Goal: Task Accomplishment & Management: Use online tool/utility

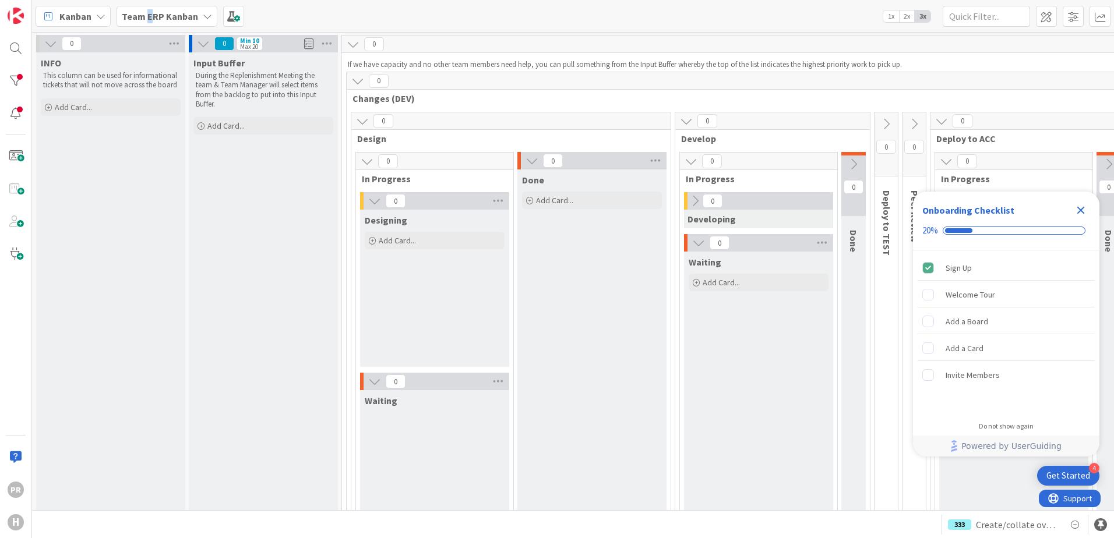
click at [149, 22] on span "Team ERP Kanban" at bounding box center [160, 16] width 76 height 14
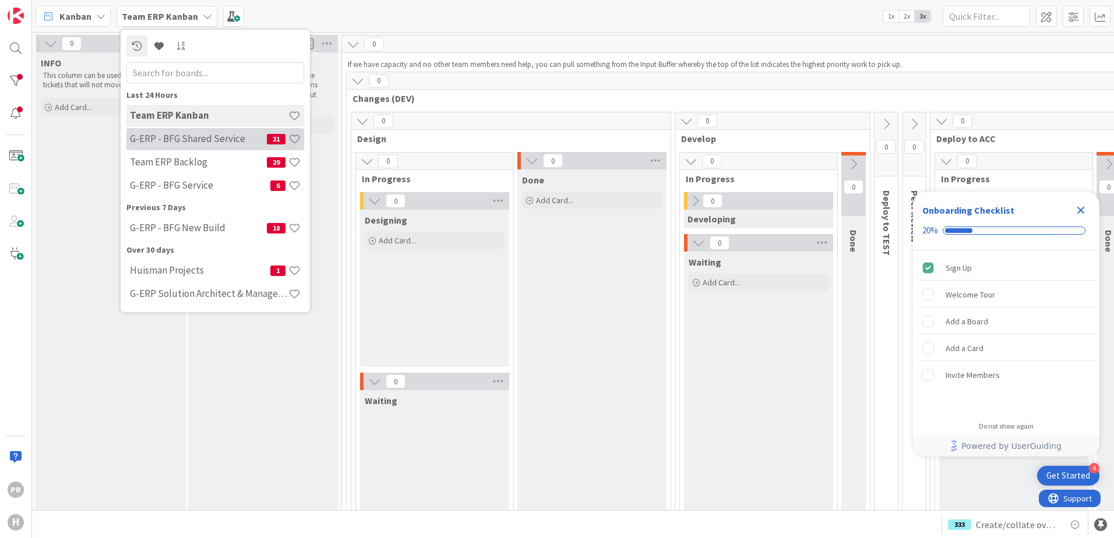
click at [189, 143] on h4 "G-ERP - BFG Shared Service" at bounding box center [198, 139] width 137 height 12
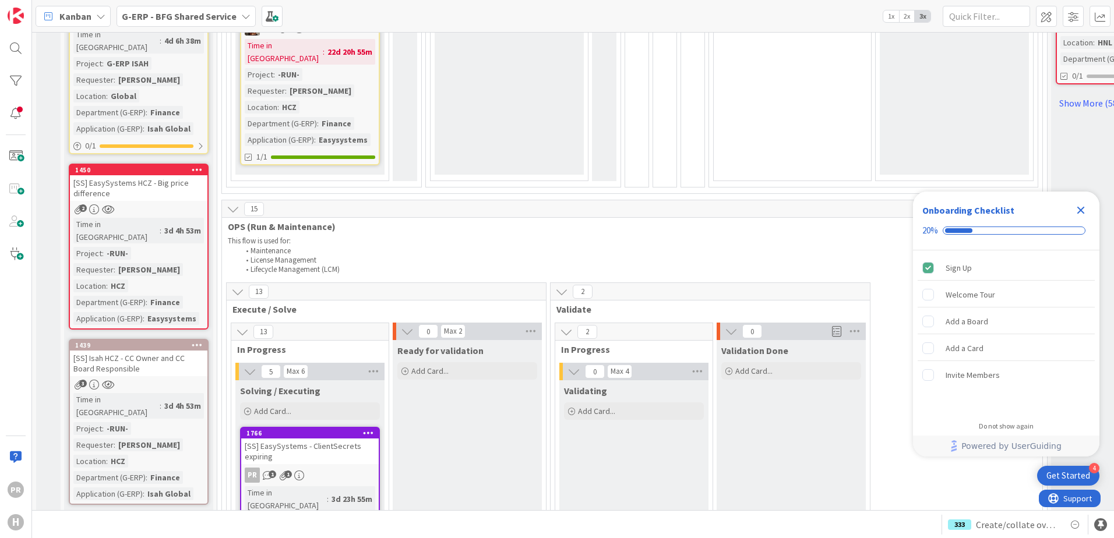
scroll to position [932, 0]
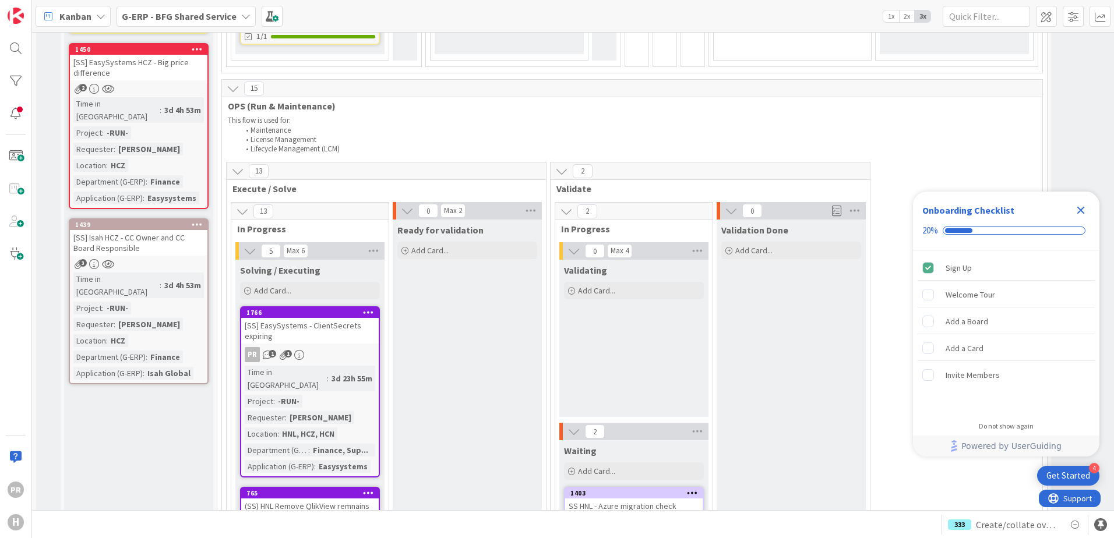
click at [329, 318] on div "[SS] EasySystems - ClientSecrets expiring" at bounding box center [309, 331] width 137 height 26
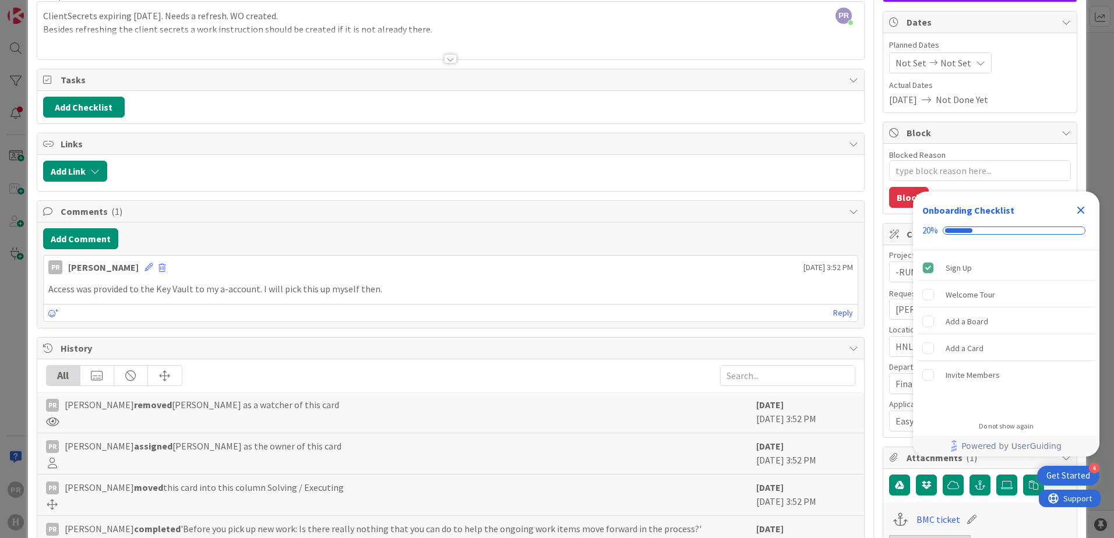
scroll to position [233, 0]
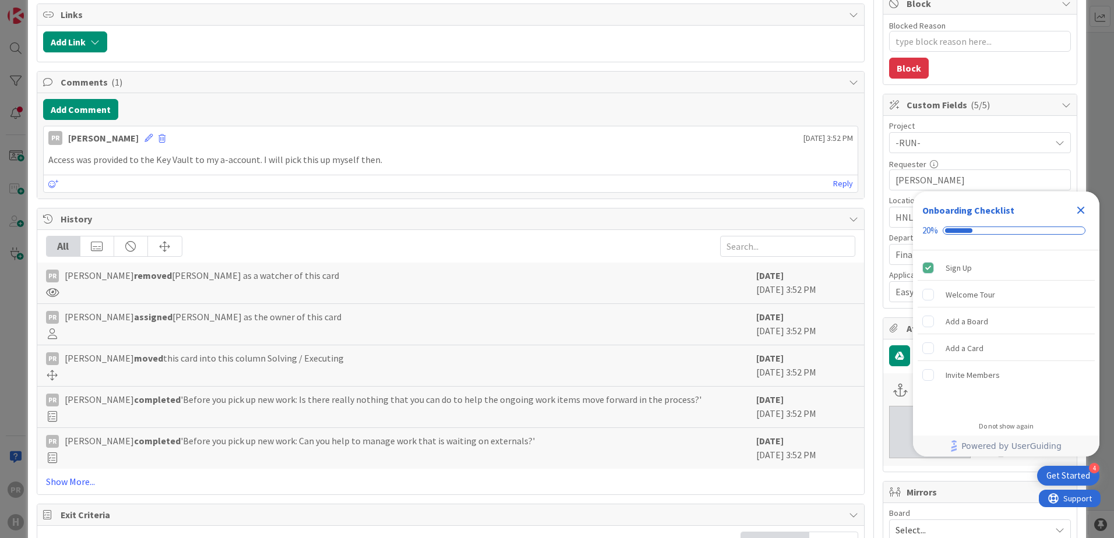
click at [1082, 209] on icon "Close Checklist" at bounding box center [1081, 211] width 8 height 8
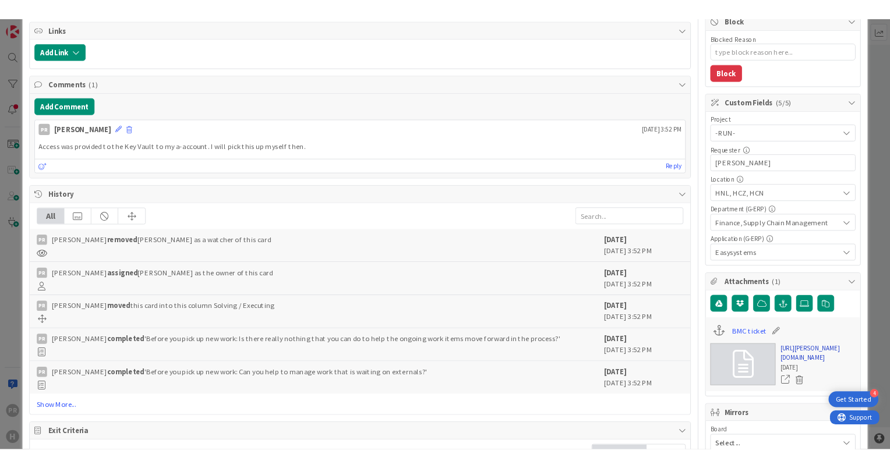
scroll to position [0, 0]
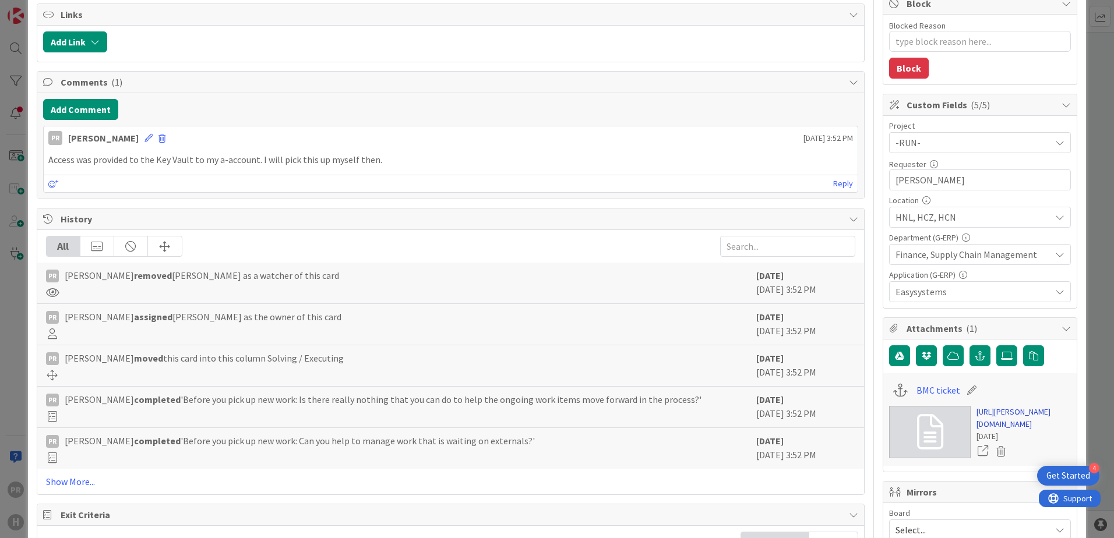
click at [990, 431] on link "https://huisman-smartit.onbmc.com/smartit/app/#/workorder/IDGF4KX6HRENQATBN2U4T…" at bounding box center [1023, 418] width 94 height 24
type textarea "x"
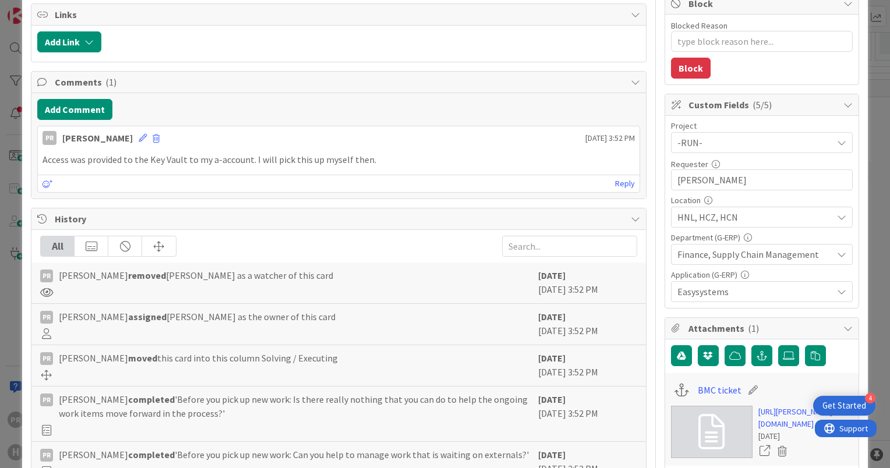
scroll to position [175, 0]
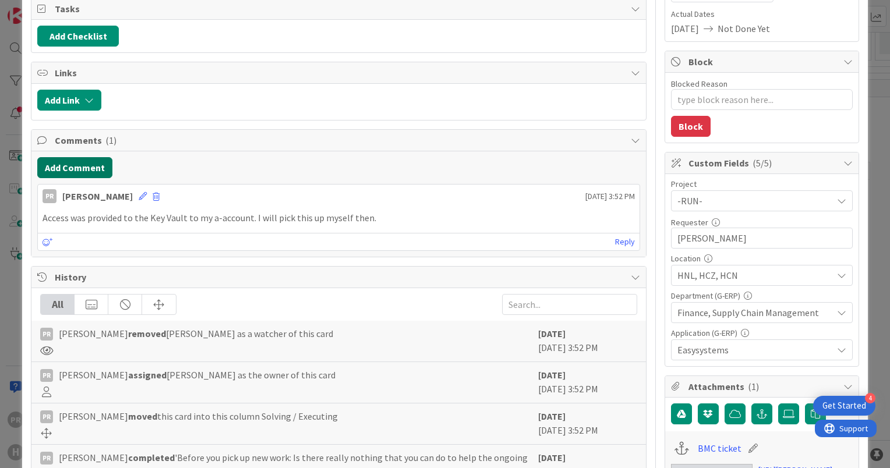
click at [79, 168] on button "Add Comment" at bounding box center [74, 167] width 75 height 21
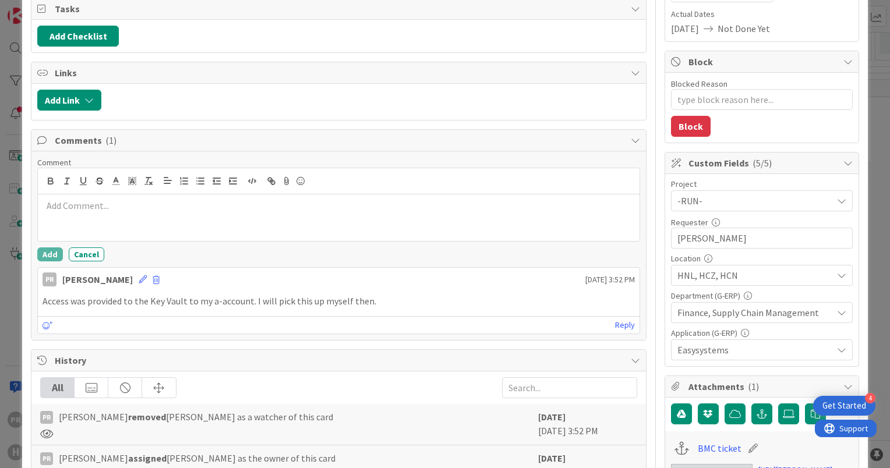
click at [97, 204] on p at bounding box center [339, 205] width 592 height 13
click at [52, 250] on button "Add" at bounding box center [50, 255] width 26 height 14
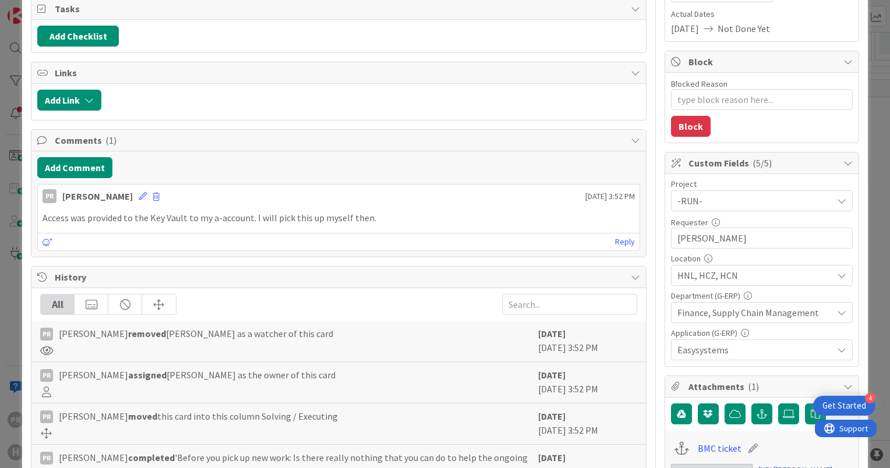
type textarea "x"
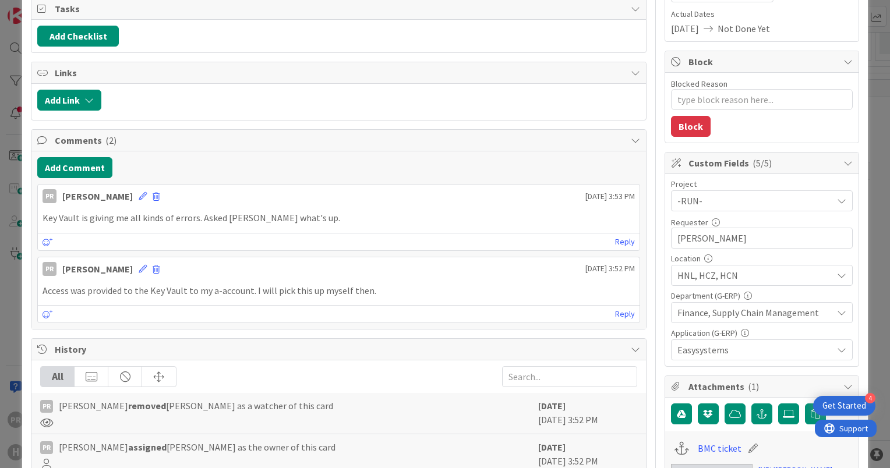
scroll to position [0, 0]
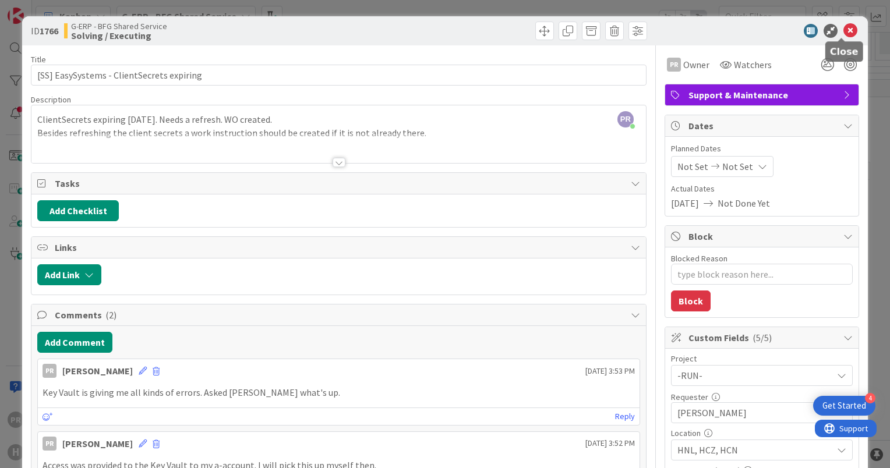
click at [845, 29] on icon at bounding box center [851, 31] width 14 height 14
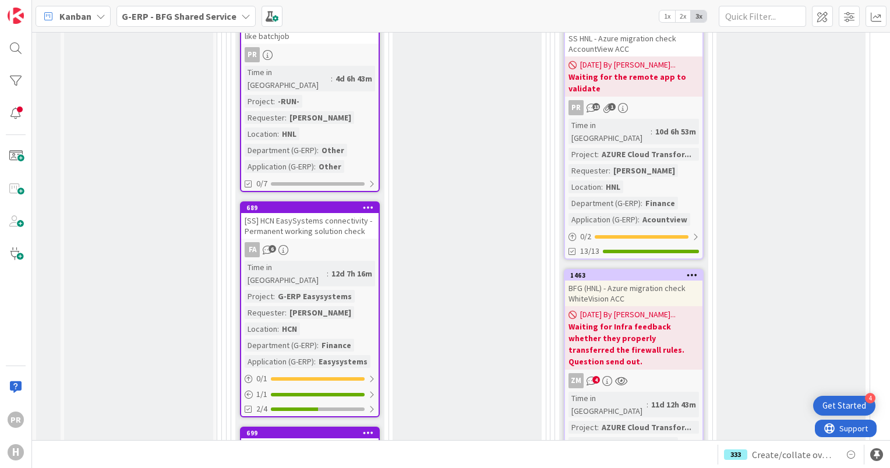
scroll to position [1398, 0]
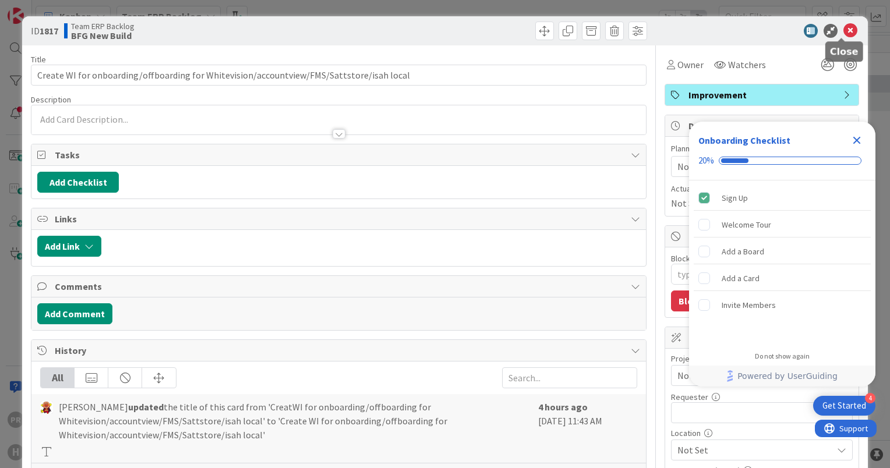
click at [844, 29] on icon at bounding box center [851, 31] width 14 height 14
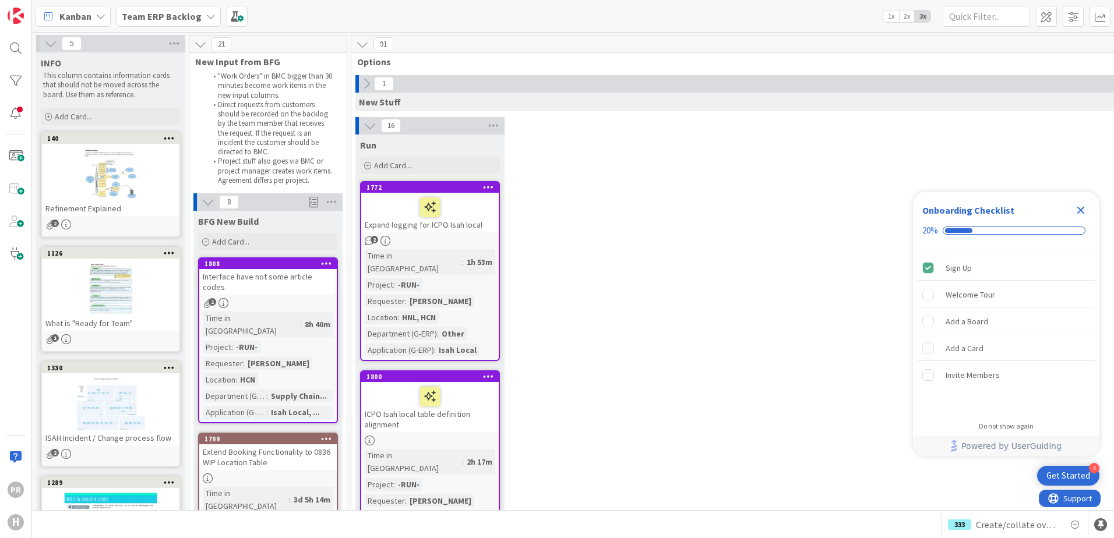
click at [167, 26] on div "Team ERP Backlog" at bounding box center [169, 16] width 104 height 21
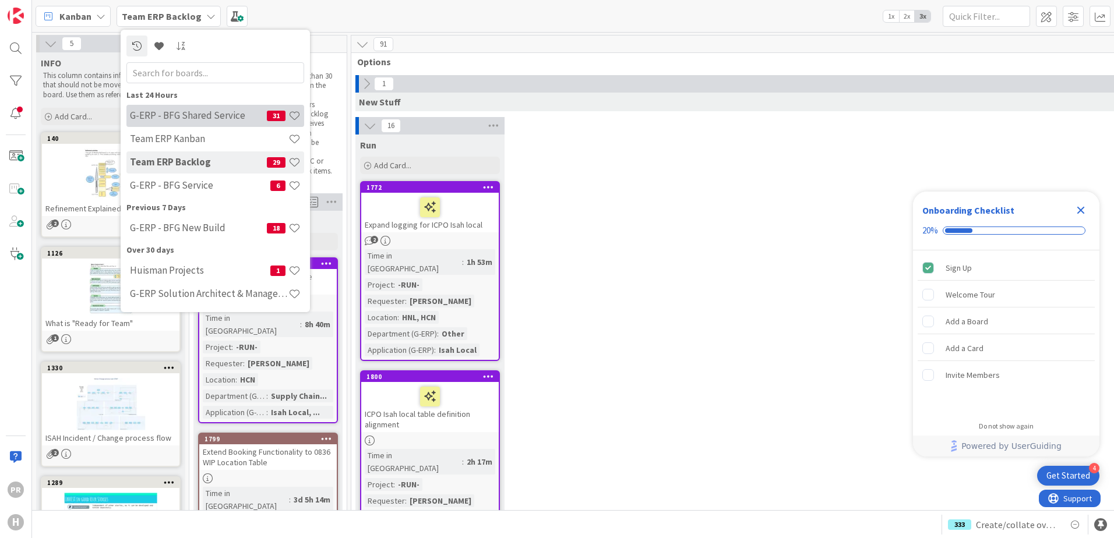
click at [202, 116] on h4 "G-ERP - BFG Shared Service" at bounding box center [198, 116] width 137 height 12
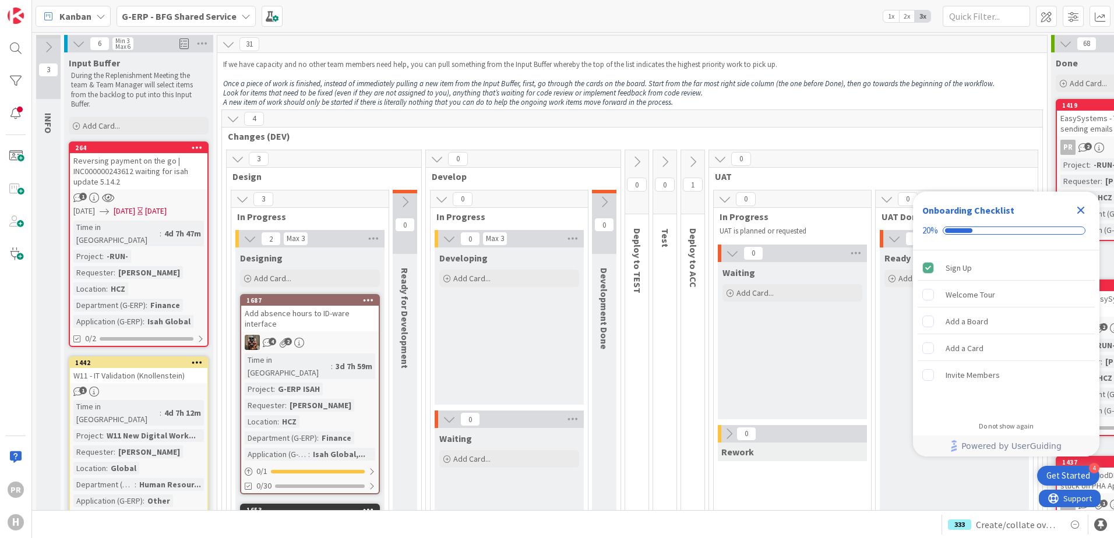
click at [172, 22] on b "G-ERP - BFG Shared Service" at bounding box center [179, 16] width 115 height 12
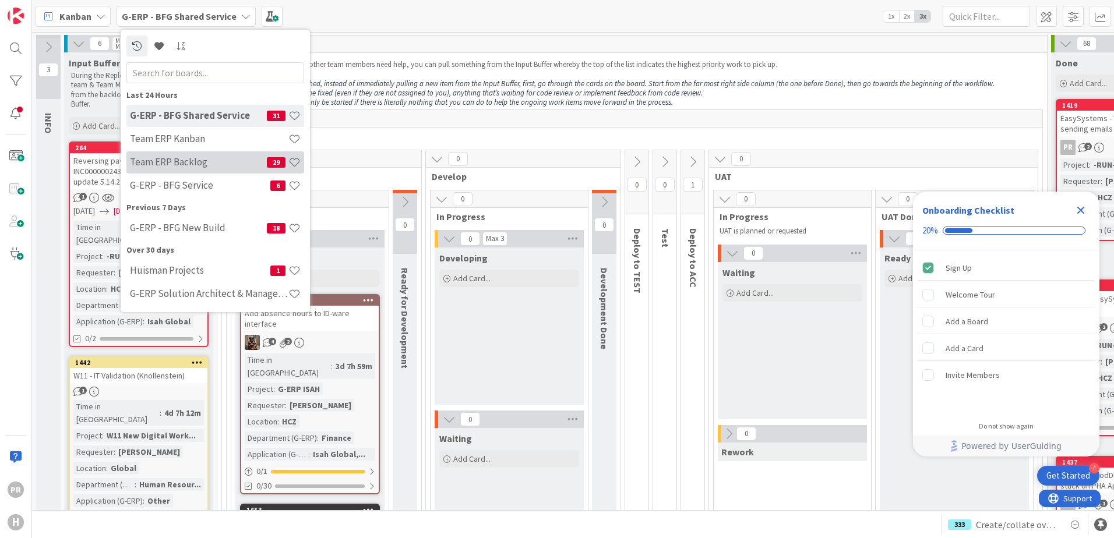
click at [205, 163] on h4 "Team ERP Backlog" at bounding box center [198, 162] width 137 height 12
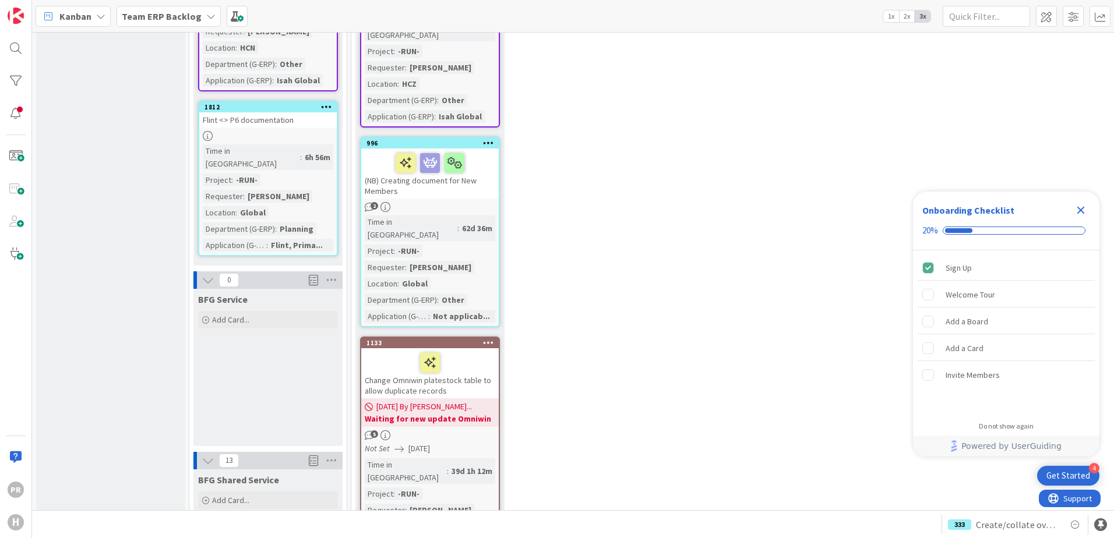
scroll to position [1748, 0]
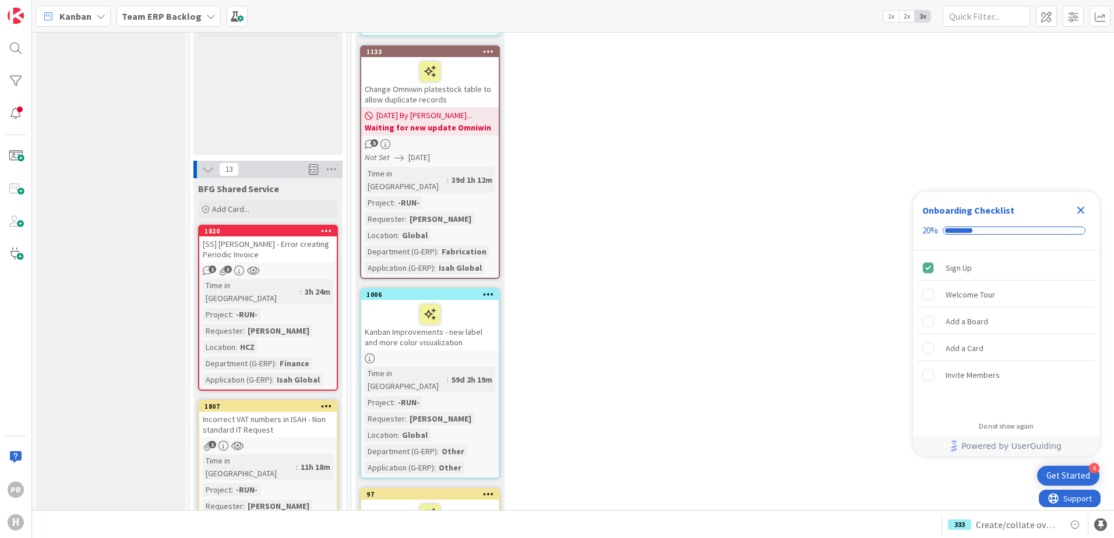
click at [279, 237] on div "[SS] [PERSON_NAME] - Error creating Periodic Invoice" at bounding box center [267, 250] width 137 height 26
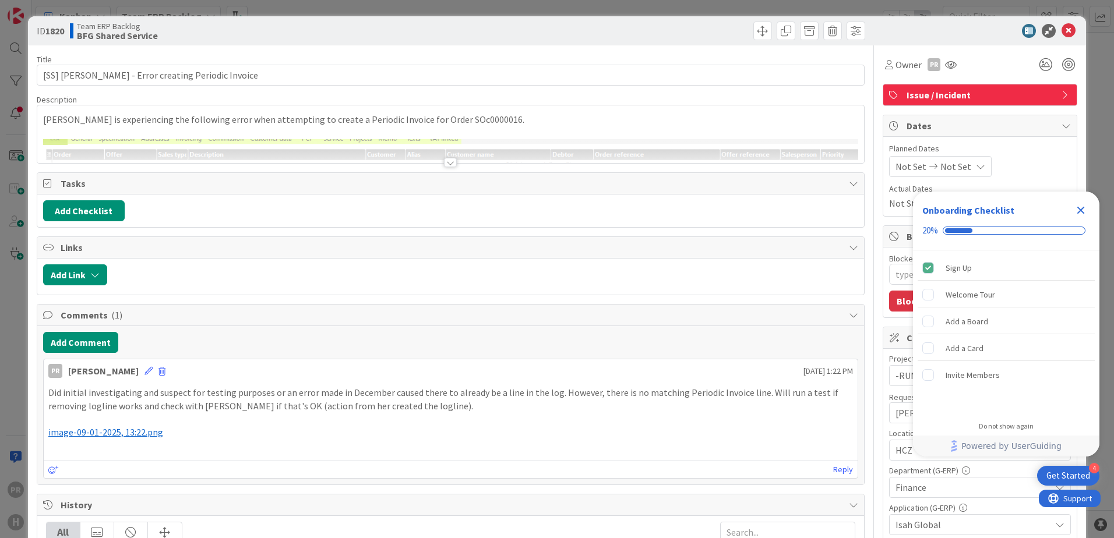
type textarea "x"
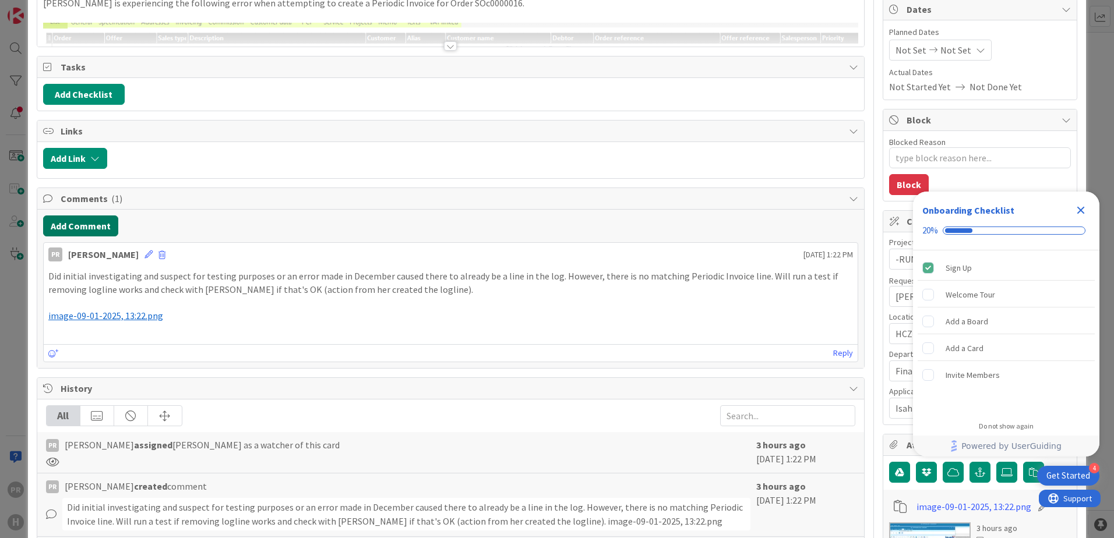
click at [100, 225] on button "Add Comment" at bounding box center [80, 226] width 75 height 21
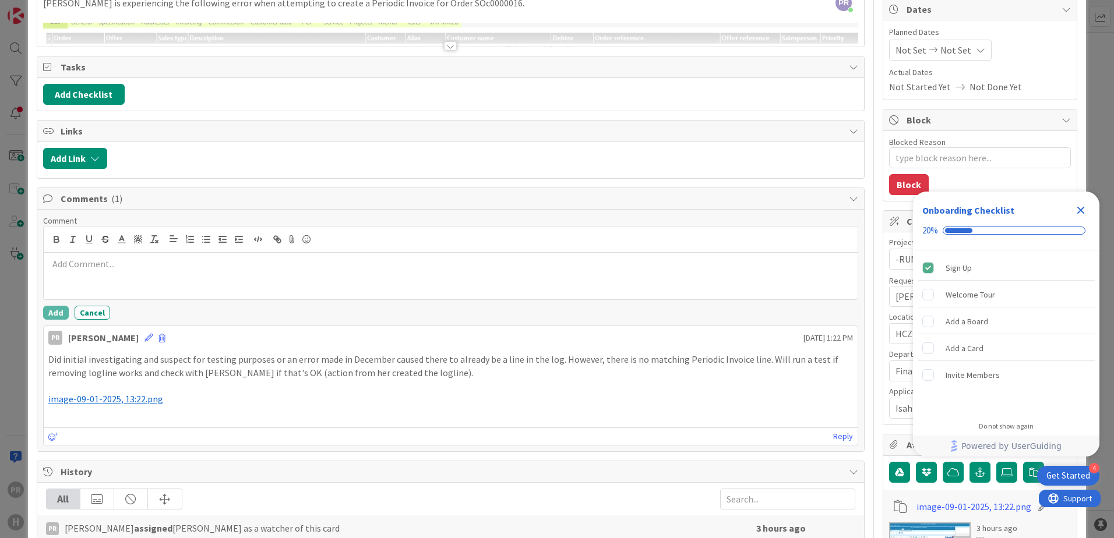
click at [137, 277] on div at bounding box center [451, 276] width 814 height 47
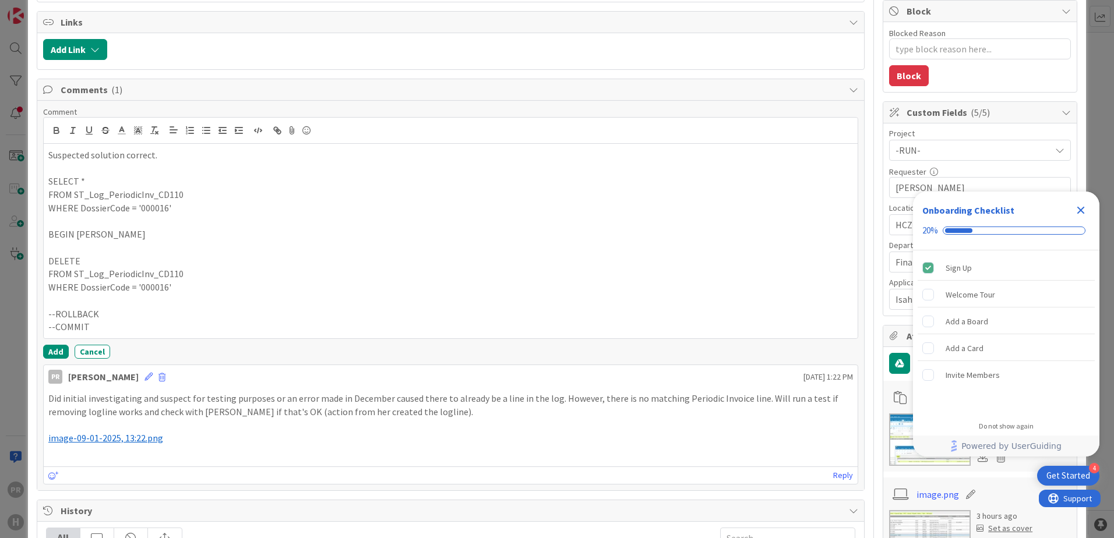
scroll to position [233, 0]
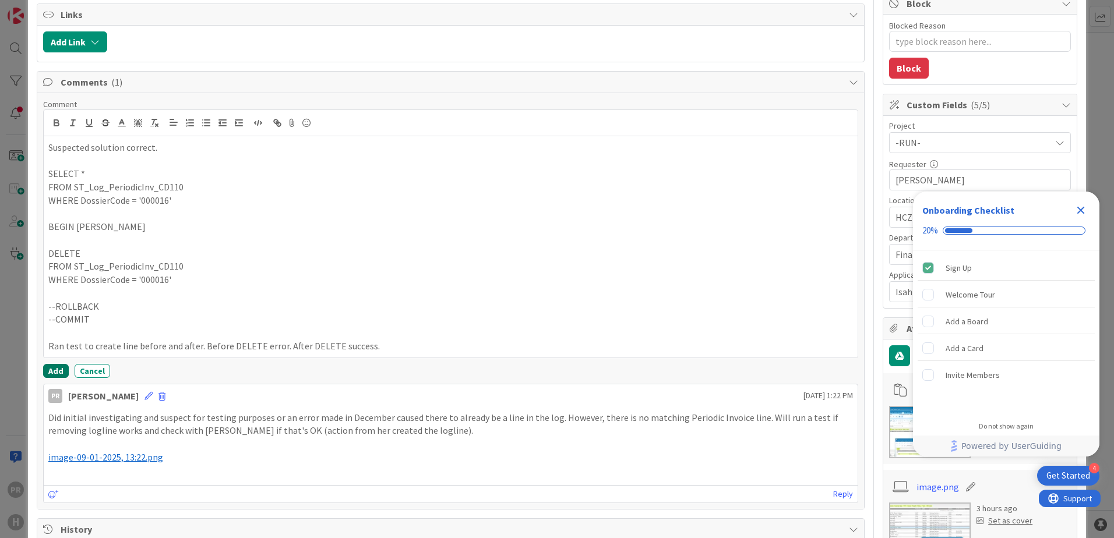
click at [61, 369] on button "Add" at bounding box center [56, 371] width 26 height 14
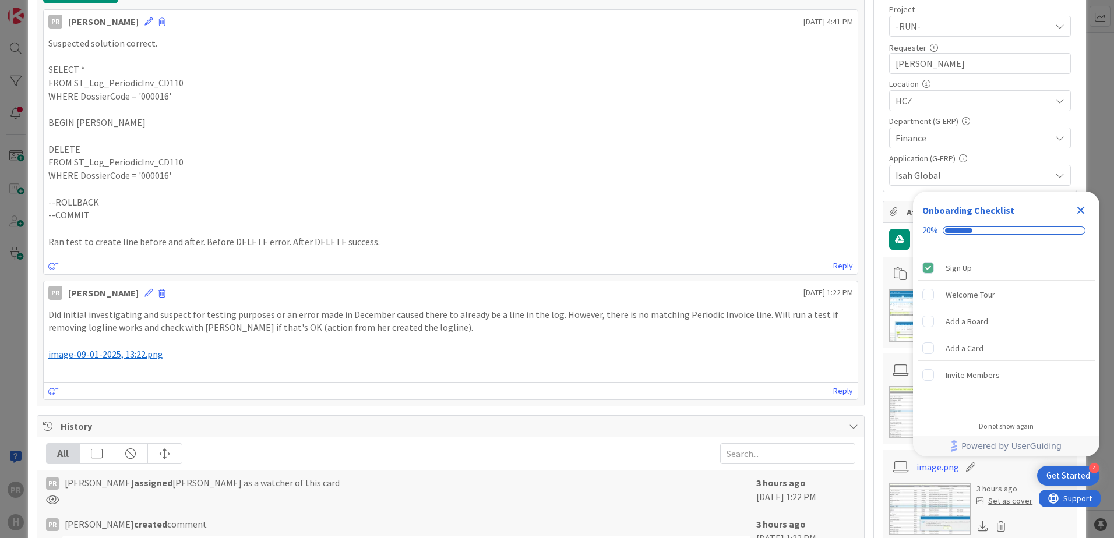
scroll to position [408, 0]
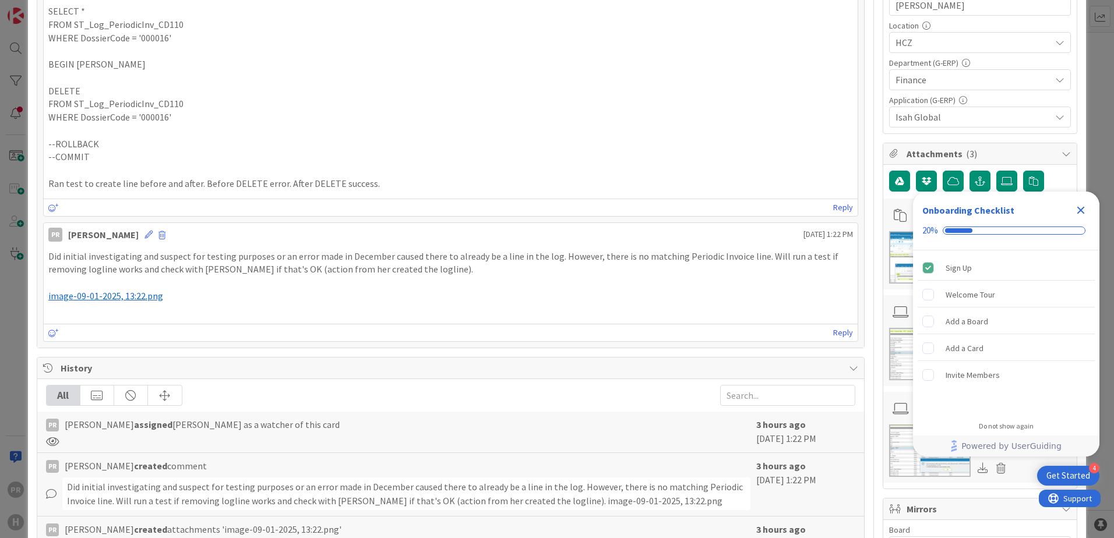
drag, startPoint x: 1082, startPoint y: 213, endPoint x: 1068, endPoint y: 215, distance: 14.7
click at [890, 213] on icon "Close Checklist" at bounding box center [1081, 211] width 8 height 8
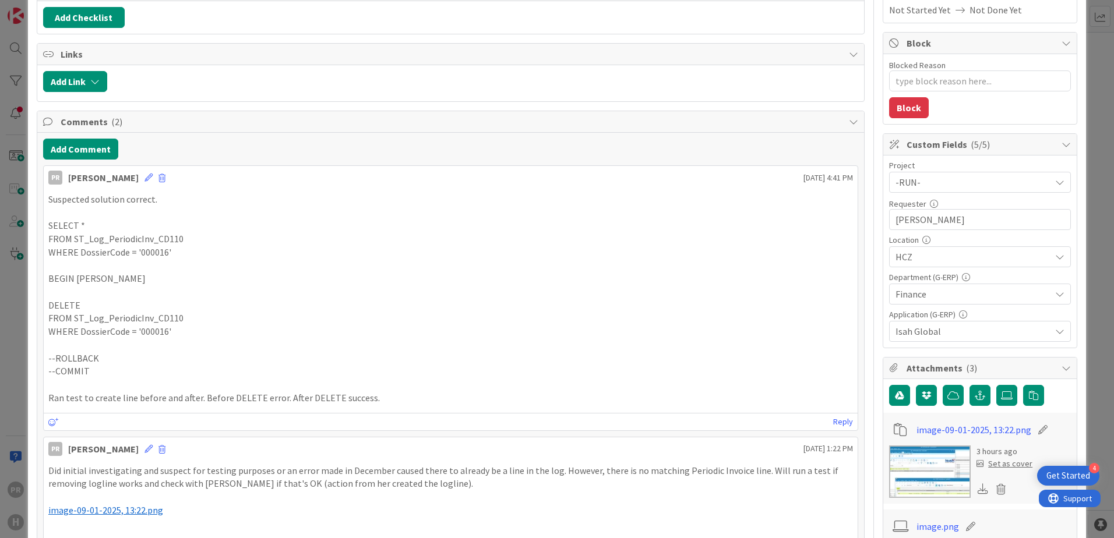
scroll to position [0, 0]
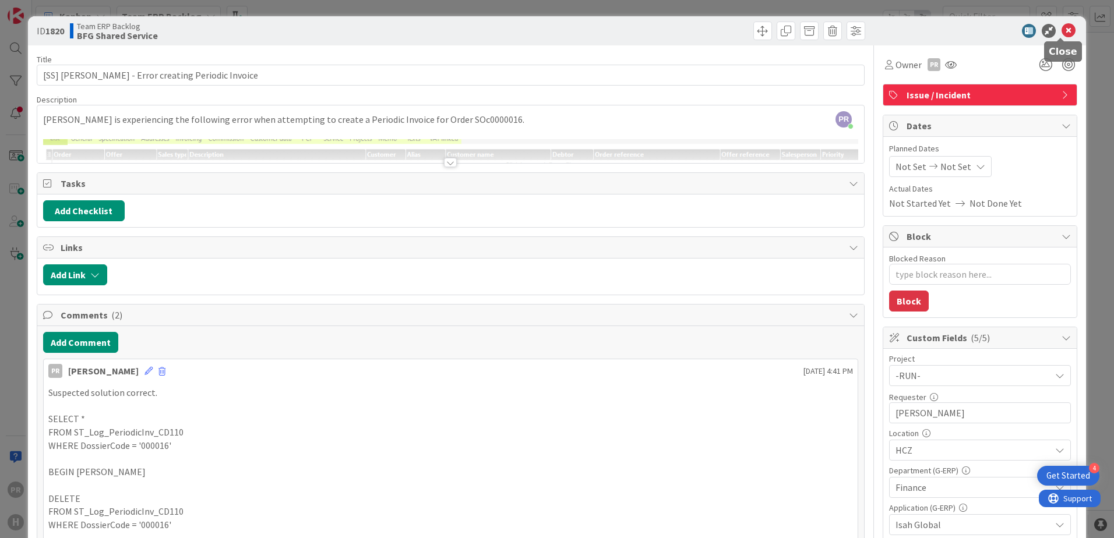
click at [890, 33] on icon at bounding box center [1068, 31] width 14 height 14
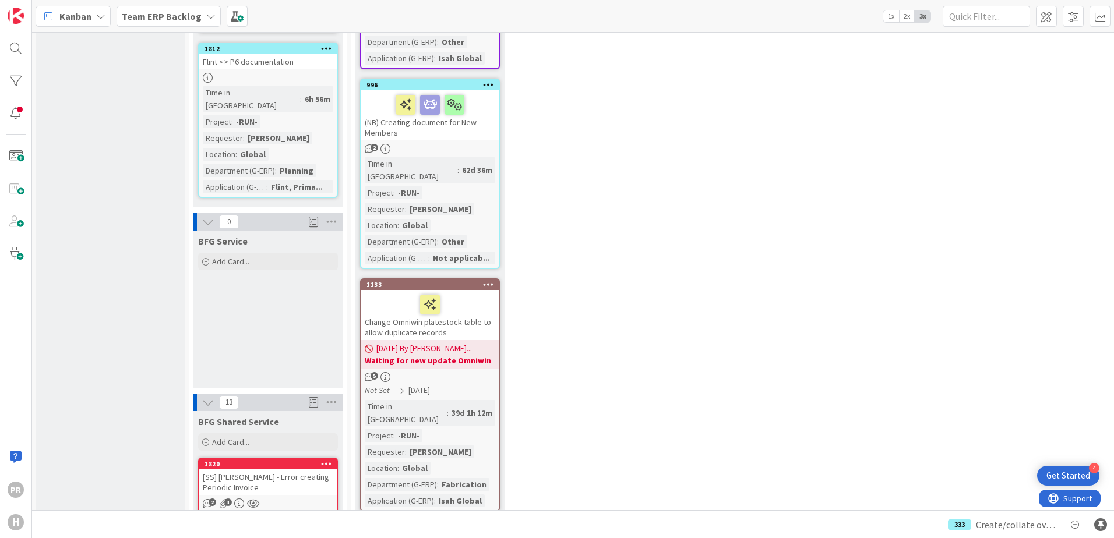
click at [166, 24] on div "Team ERP Backlog" at bounding box center [169, 16] width 104 height 21
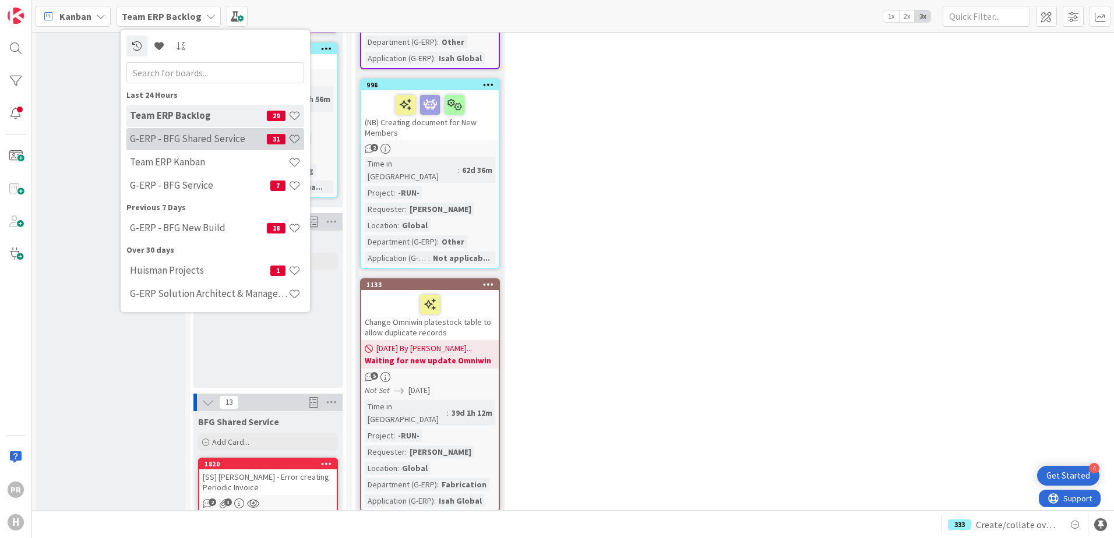
click at [206, 144] on h4 "G-ERP - BFG Shared Service" at bounding box center [198, 139] width 137 height 12
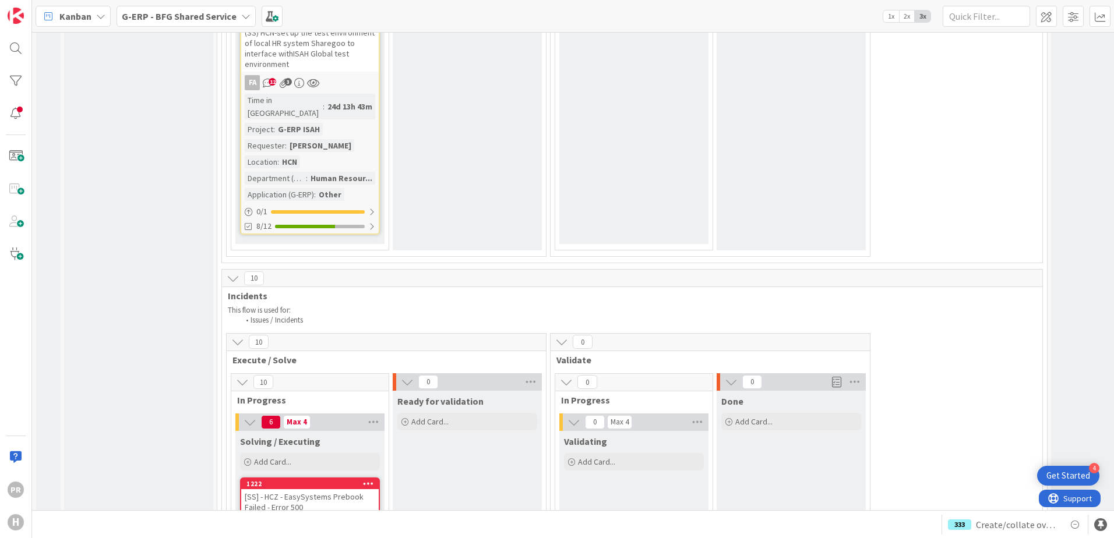
scroll to position [4020, 0]
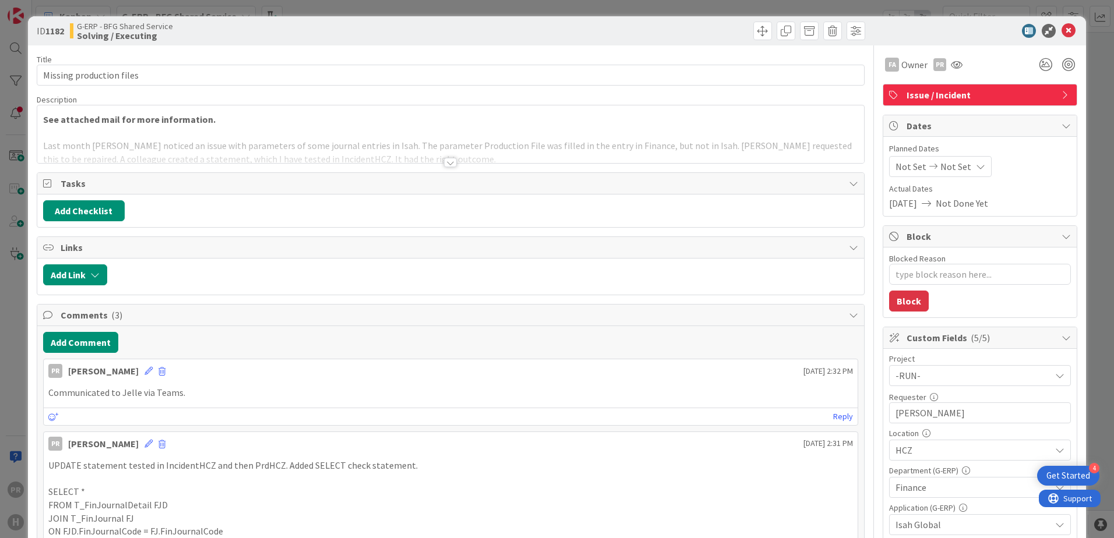
type textarea "x"
drag, startPoint x: 1056, startPoint y: 30, endPoint x: 761, endPoint y: 182, distance: 332.5
click at [890, 30] on icon at bounding box center [1068, 31] width 14 height 14
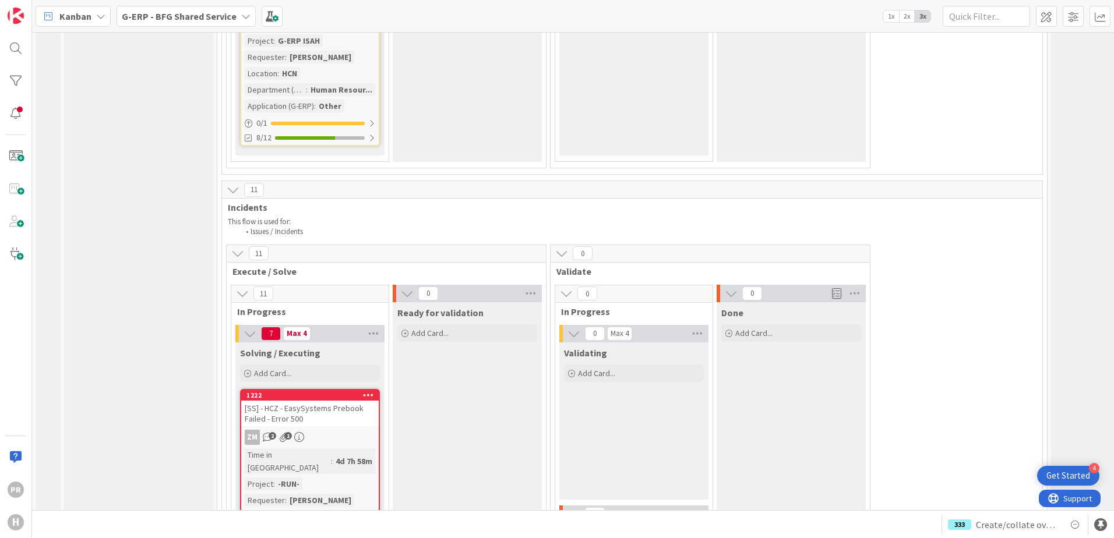
scroll to position [4020, 0]
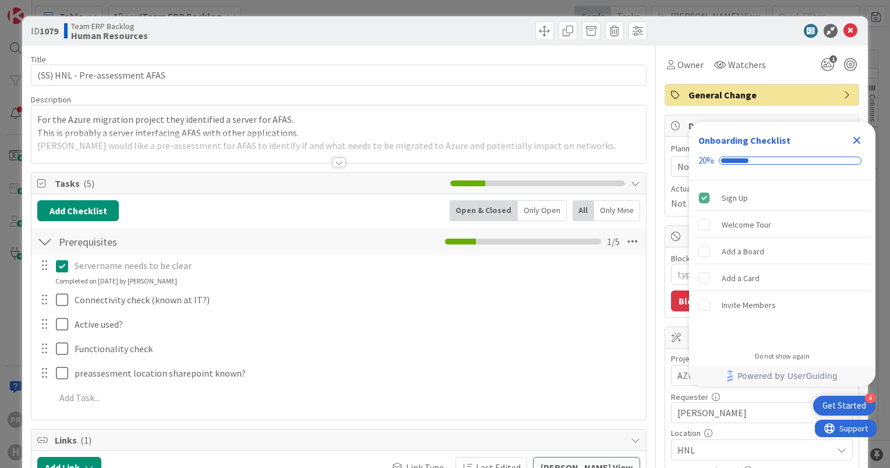
click at [335, 160] on div at bounding box center [339, 162] width 13 height 9
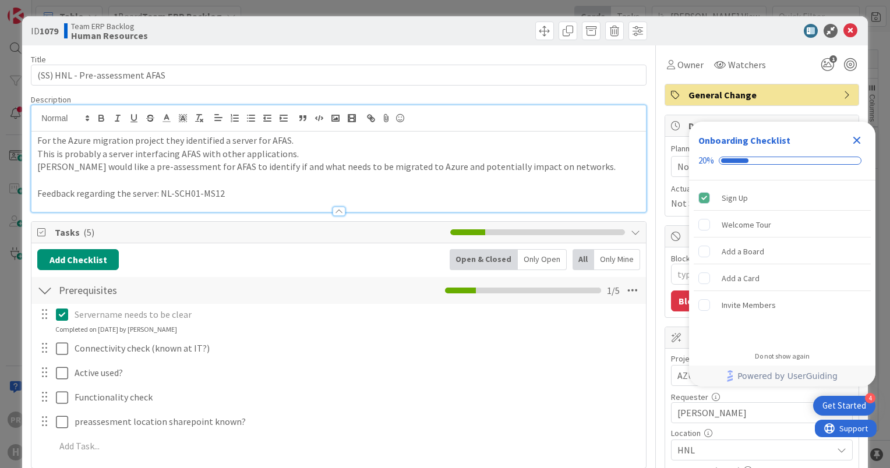
click at [416, 182] on p at bounding box center [338, 180] width 603 height 13
type textarea "x"
click at [844, 29] on icon at bounding box center [851, 31] width 14 height 14
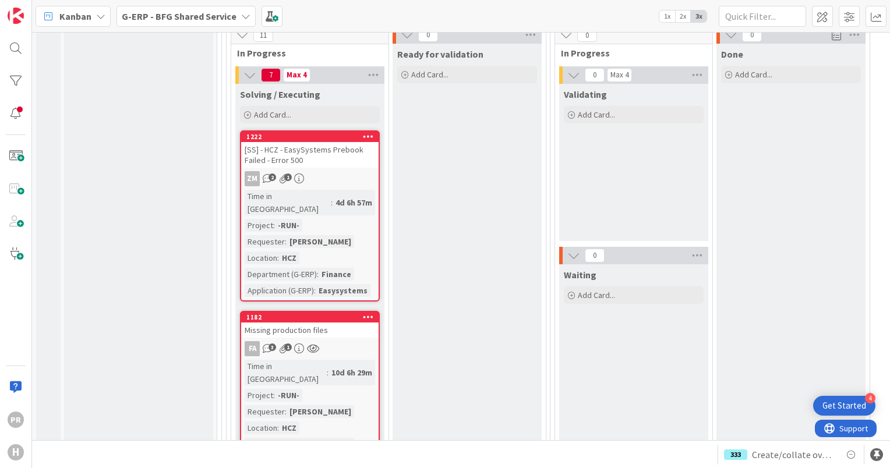
scroll to position [4486, 0]
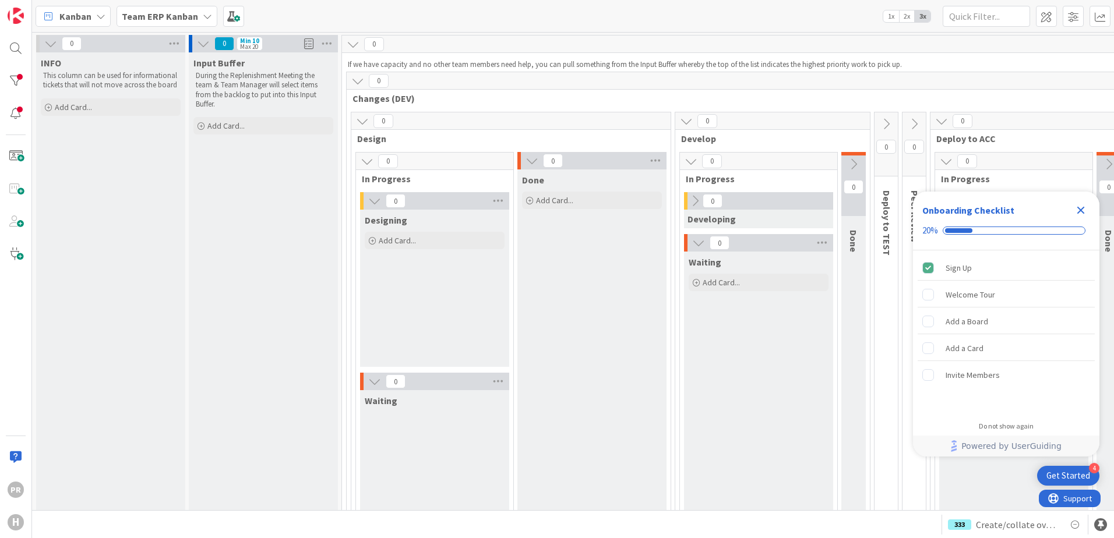
click at [162, 12] on b "Team ERP Kanban" at bounding box center [160, 16] width 76 height 12
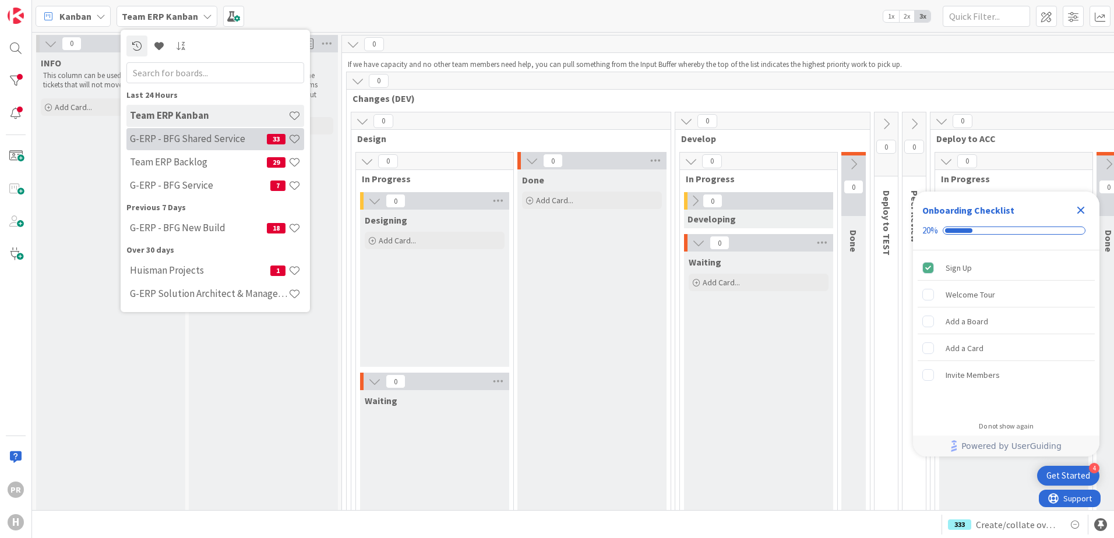
click at [203, 139] on h4 "G-ERP - BFG Shared Service" at bounding box center [198, 139] width 137 height 12
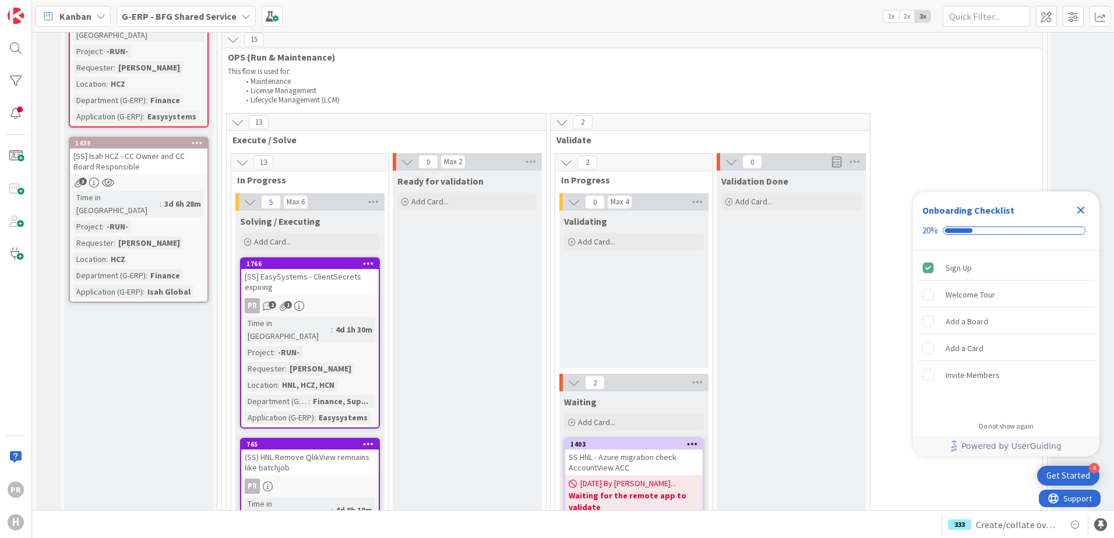
scroll to position [1049, 0]
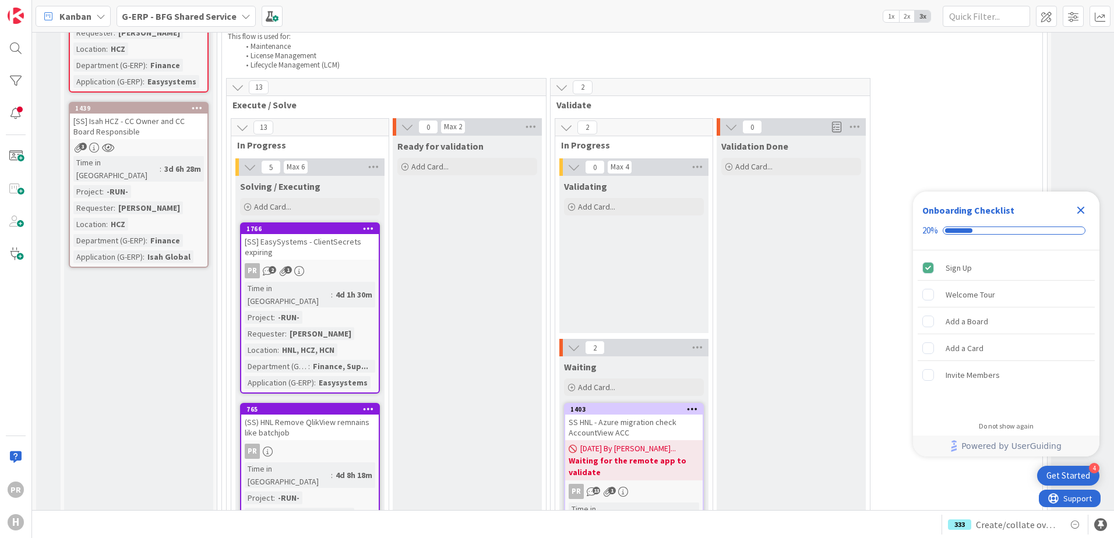
click at [336, 234] on div "[SS] EasySystems - ClientSecrets expiring" at bounding box center [309, 247] width 137 height 26
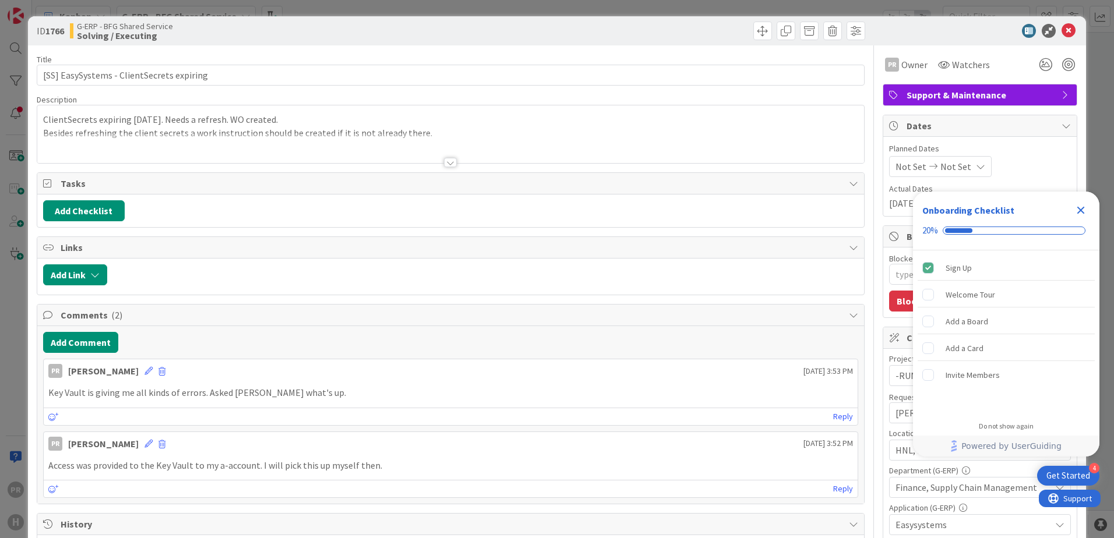
type textarea "x"
click at [107, 336] on button "Add Comment" at bounding box center [80, 342] width 75 height 21
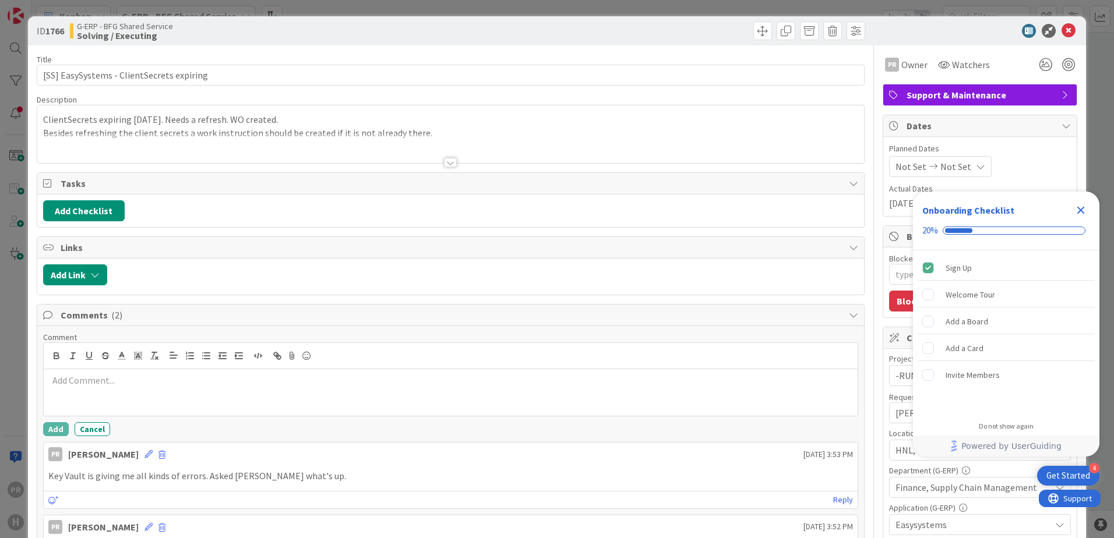
click at [128, 378] on p at bounding box center [450, 380] width 805 height 13
click at [57, 435] on button "Add" at bounding box center [56, 429] width 26 height 14
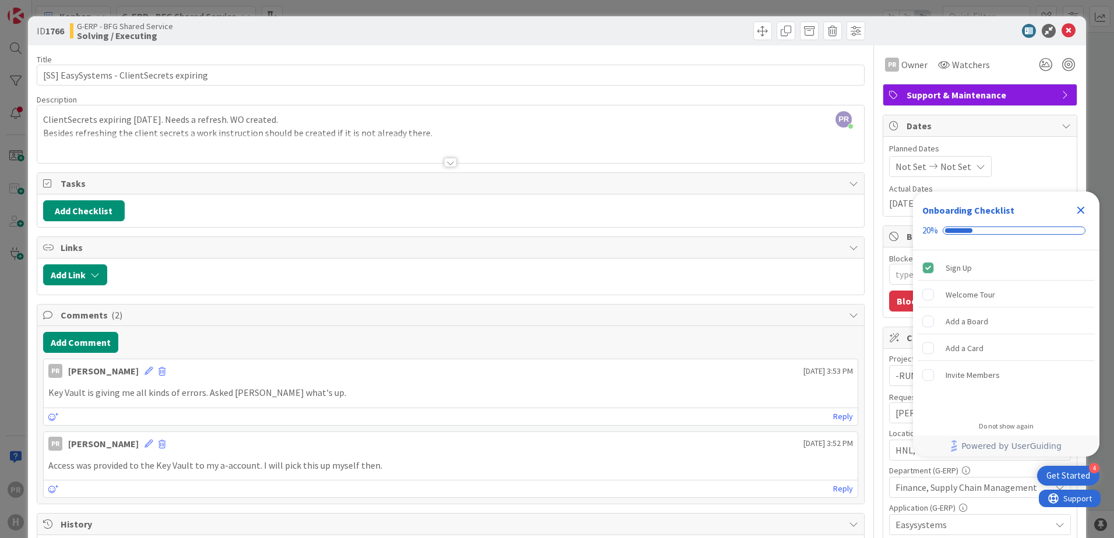
type textarea "x"
click at [1082, 204] on icon "Close Checklist" at bounding box center [1081, 210] width 14 height 14
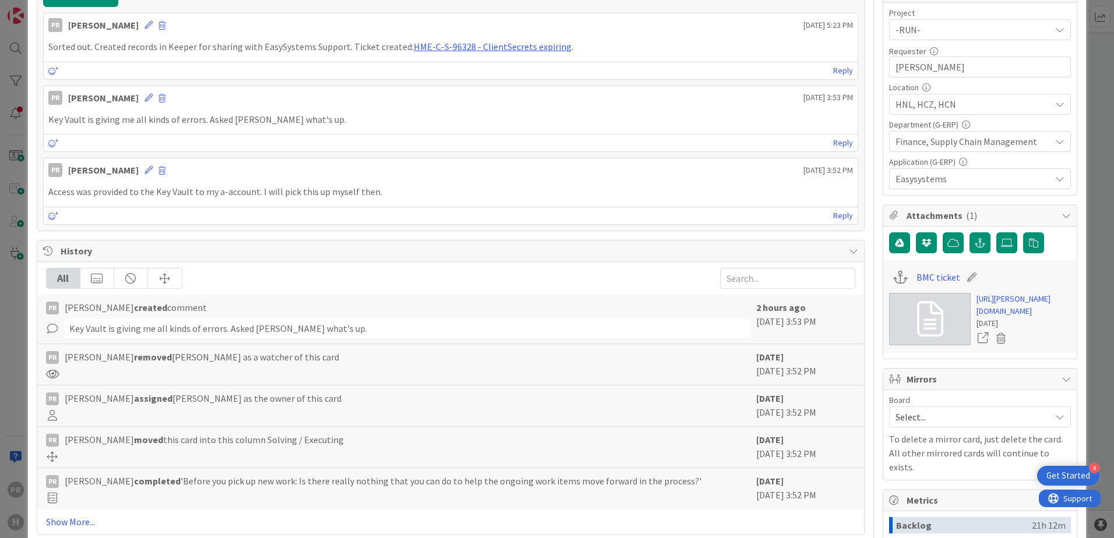
scroll to position [350, 0]
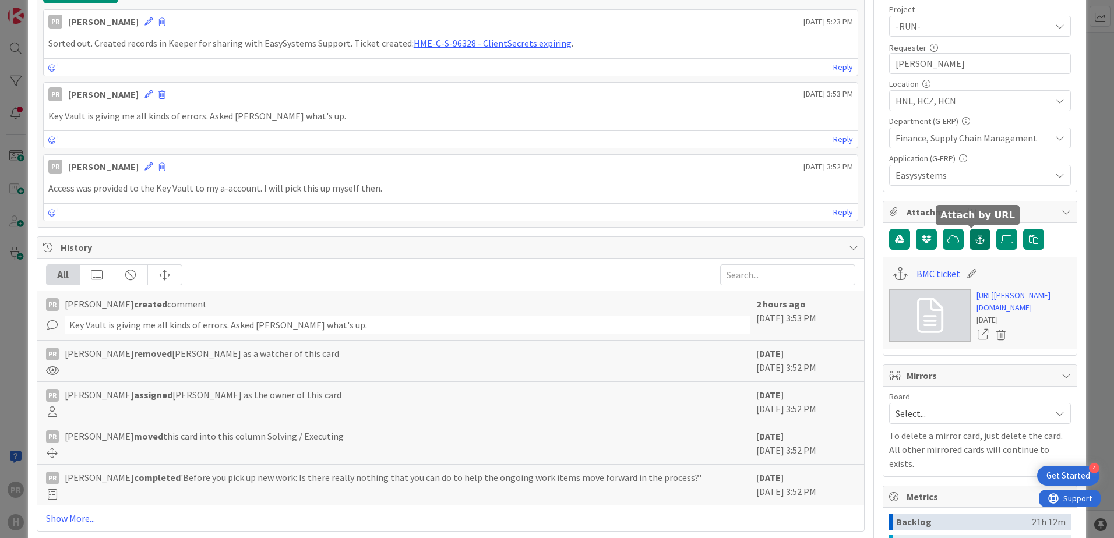
click at [975, 242] on icon "button" at bounding box center [980, 239] width 10 height 9
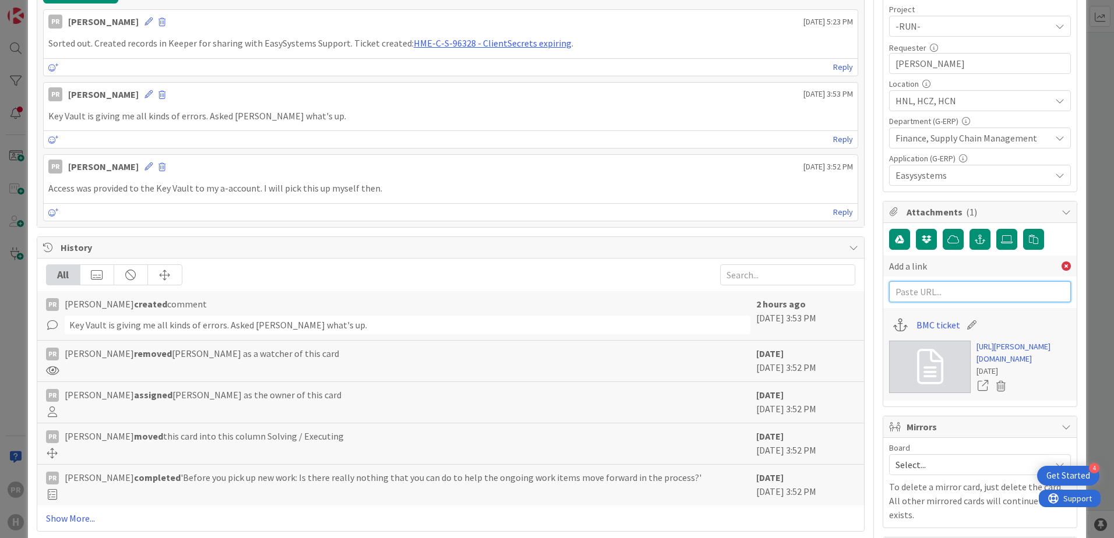
click at [925, 295] on input "text" at bounding box center [980, 291] width 182 height 21
paste input "[URL][DOMAIN_NAME]"
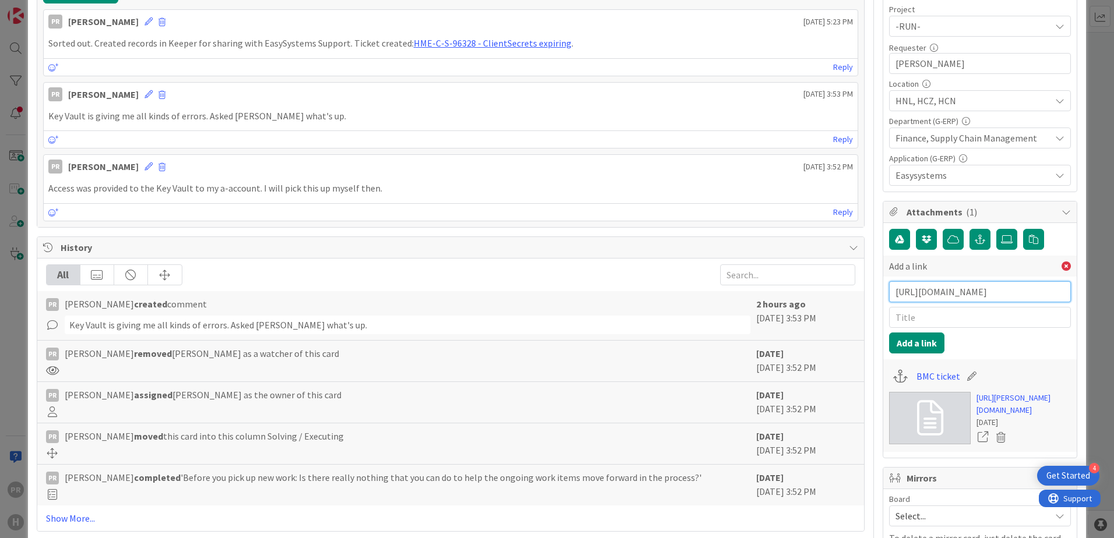
type input "[URL][DOMAIN_NAME]"
click at [935, 320] on input "text" at bounding box center [980, 317] width 182 height 21
type input "ES Support Portal ticket"
click at [914, 347] on button "Add a link" at bounding box center [916, 343] width 55 height 21
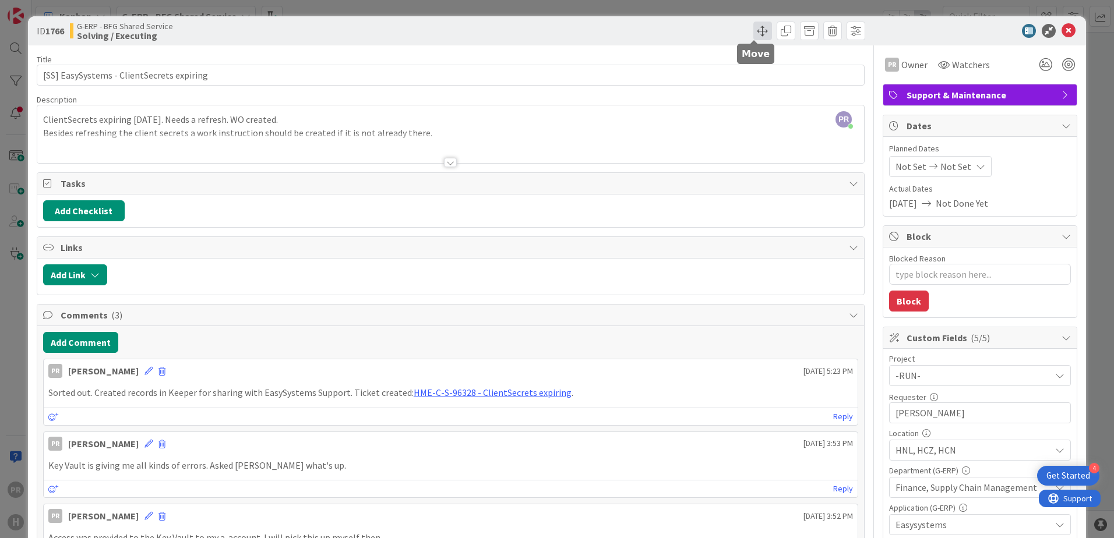
click at [761, 30] on span at bounding box center [762, 31] width 19 height 19
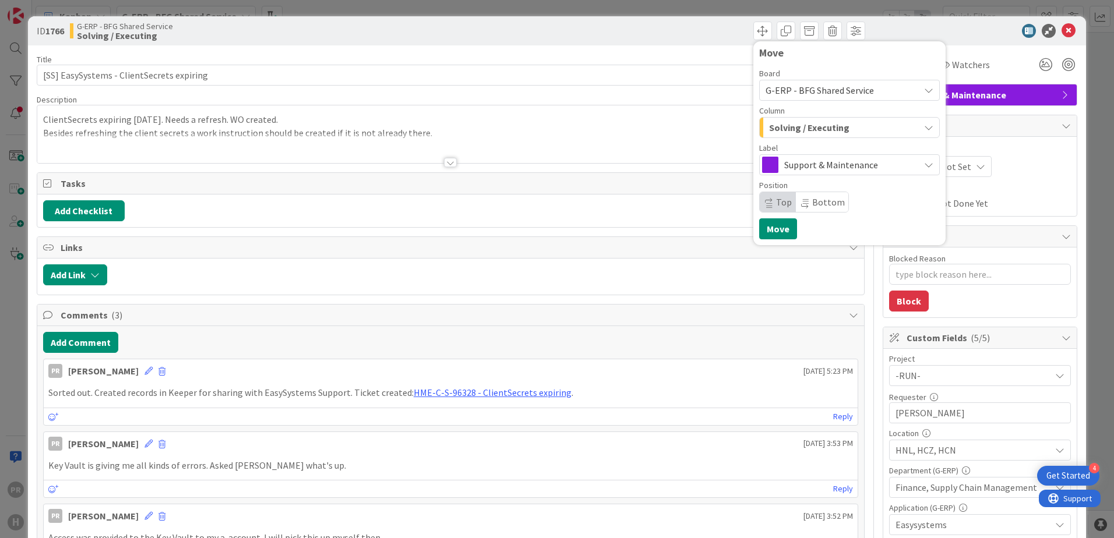
click at [786, 135] on span "Solving / Executing" at bounding box center [809, 127] width 80 height 15
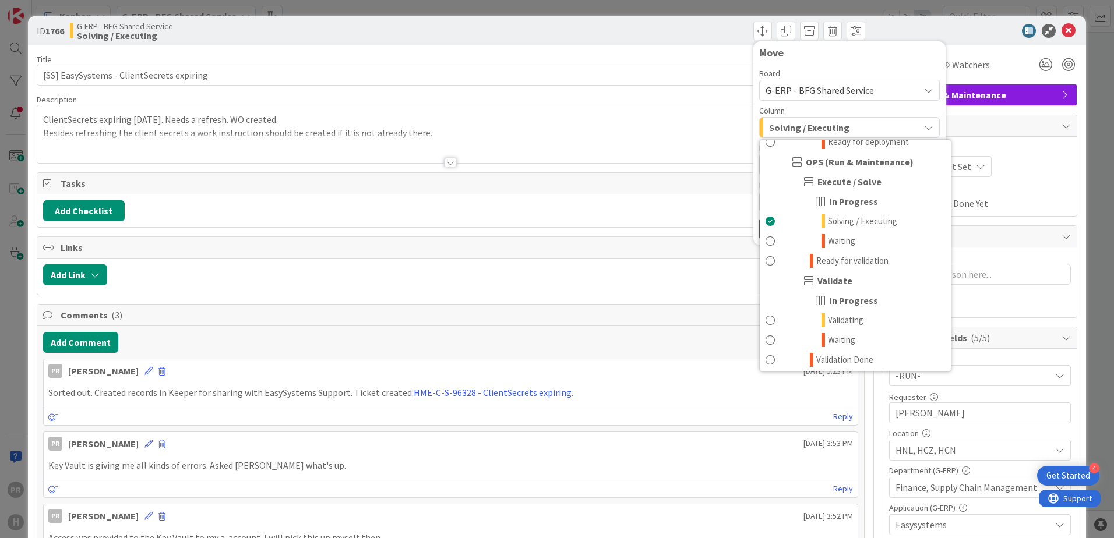
scroll to position [757, 0]
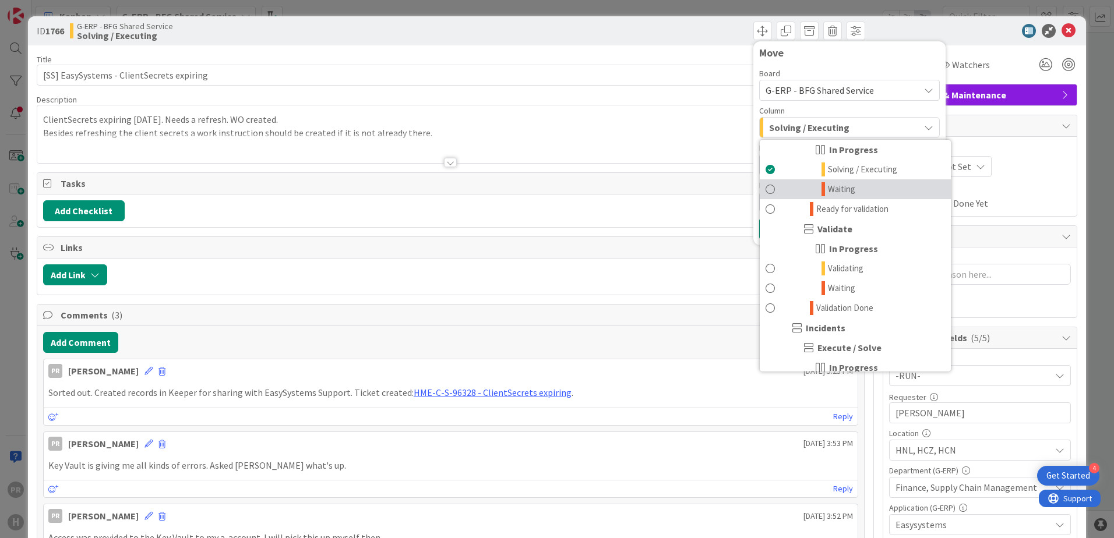
click at [841, 192] on span "Waiting" at bounding box center [841, 189] width 27 height 14
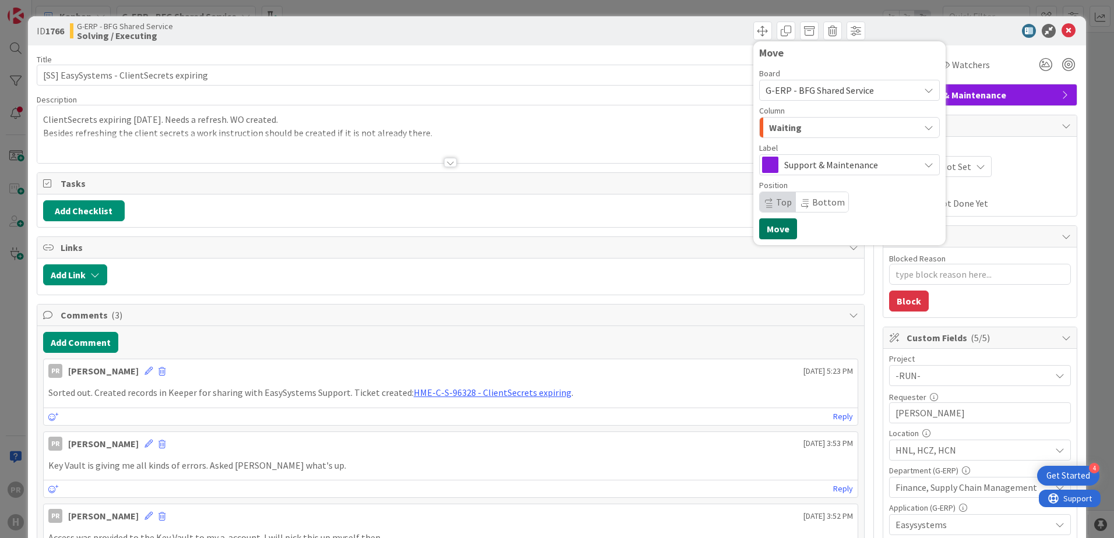
click at [781, 223] on button "Move" at bounding box center [778, 228] width 38 height 21
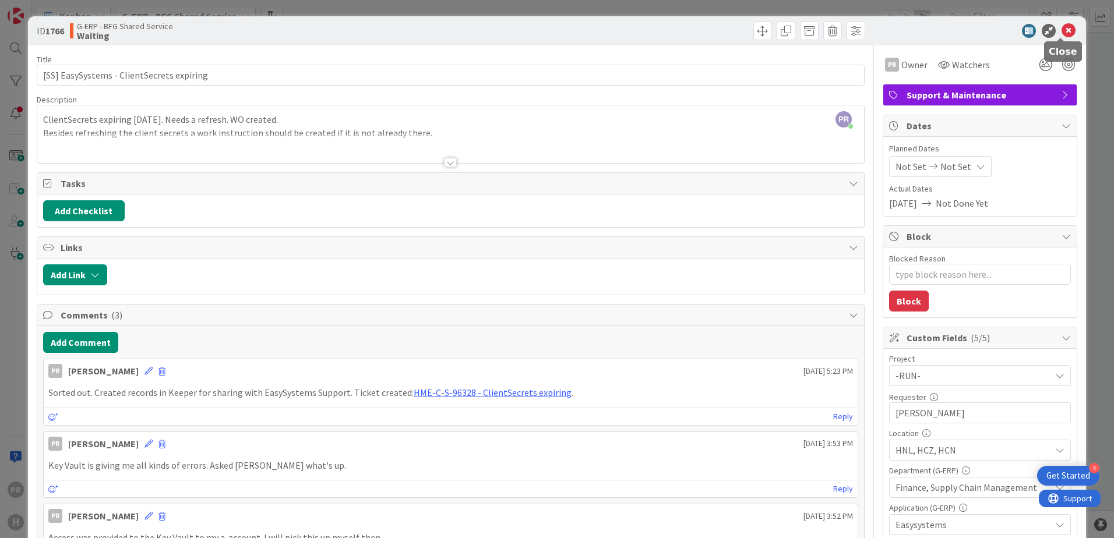
click at [1064, 31] on icon at bounding box center [1068, 31] width 14 height 14
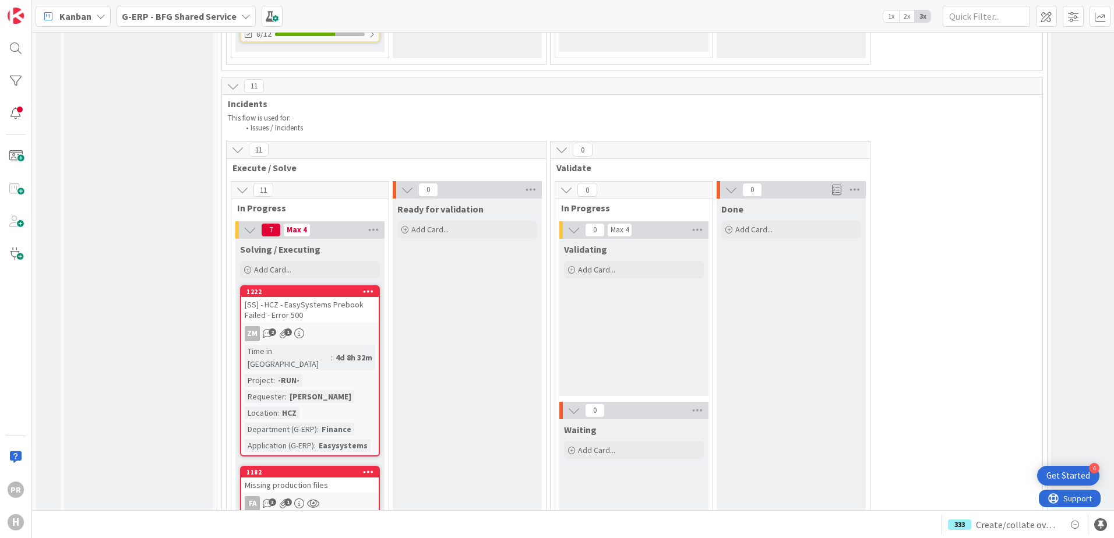
scroll to position [4195, 0]
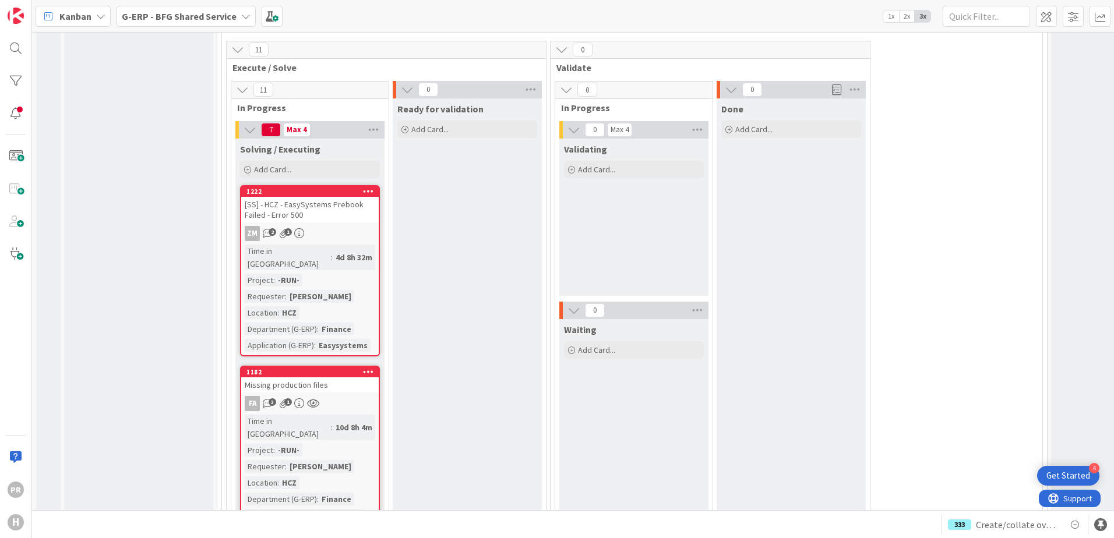
click at [348, 378] on div "Missing production files" at bounding box center [309, 385] width 137 height 15
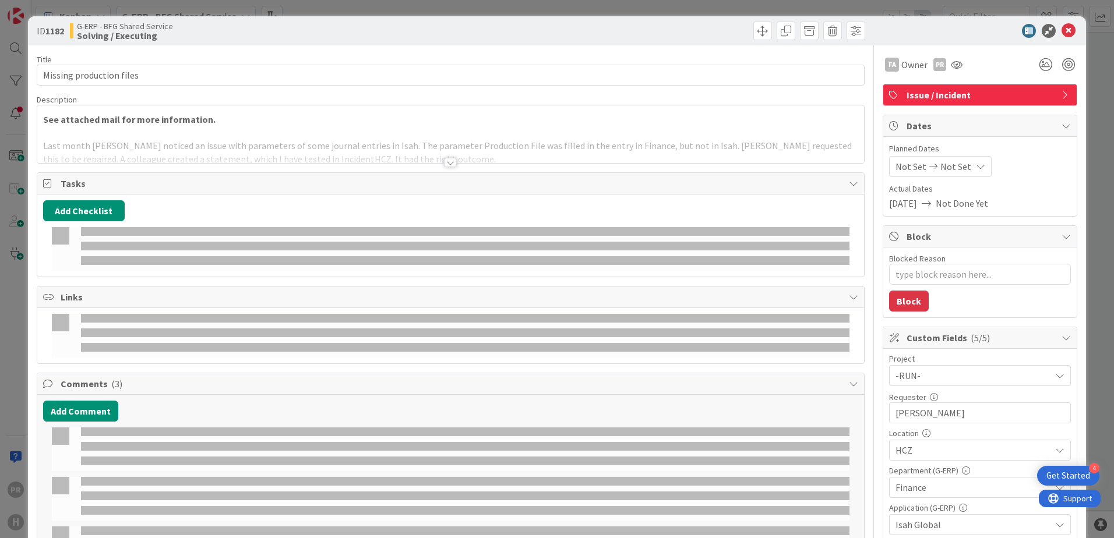
type textarea "x"
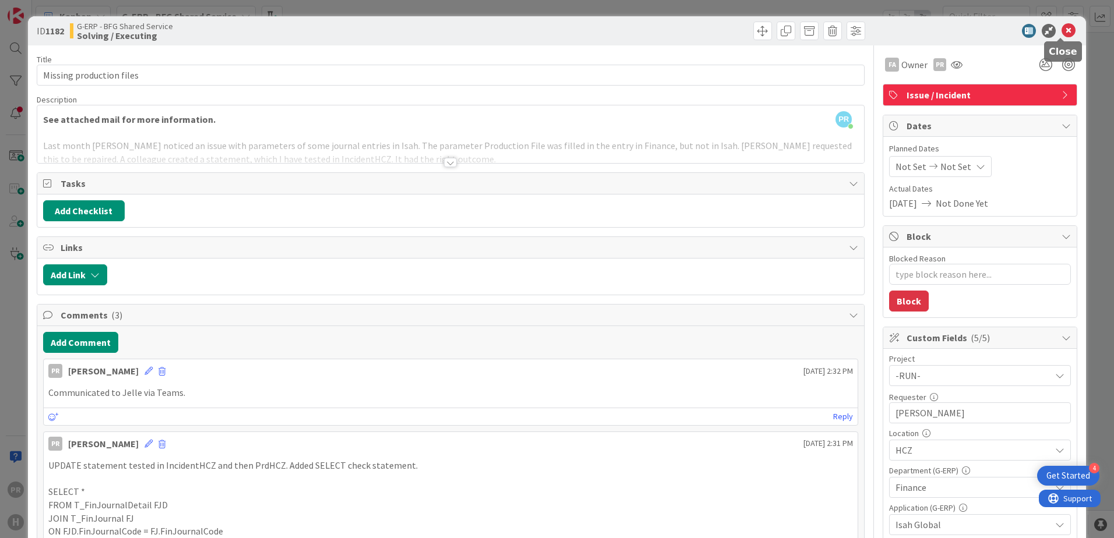
click at [1061, 32] on icon at bounding box center [1068, 31] width 14 height 14
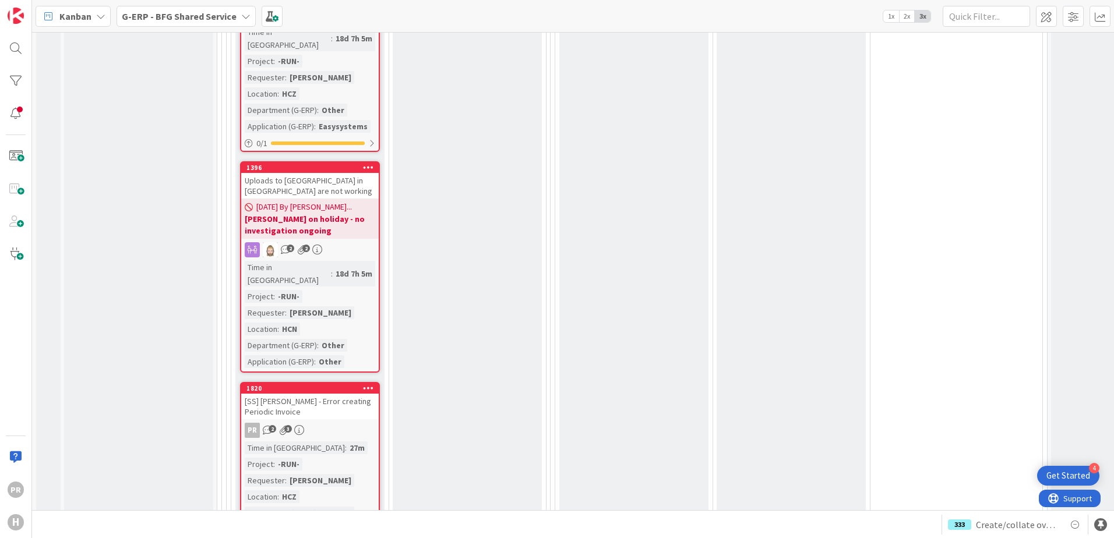
scroll to position [5185, 0]
